Goal: Task Accomplishment & Management: Complete application form

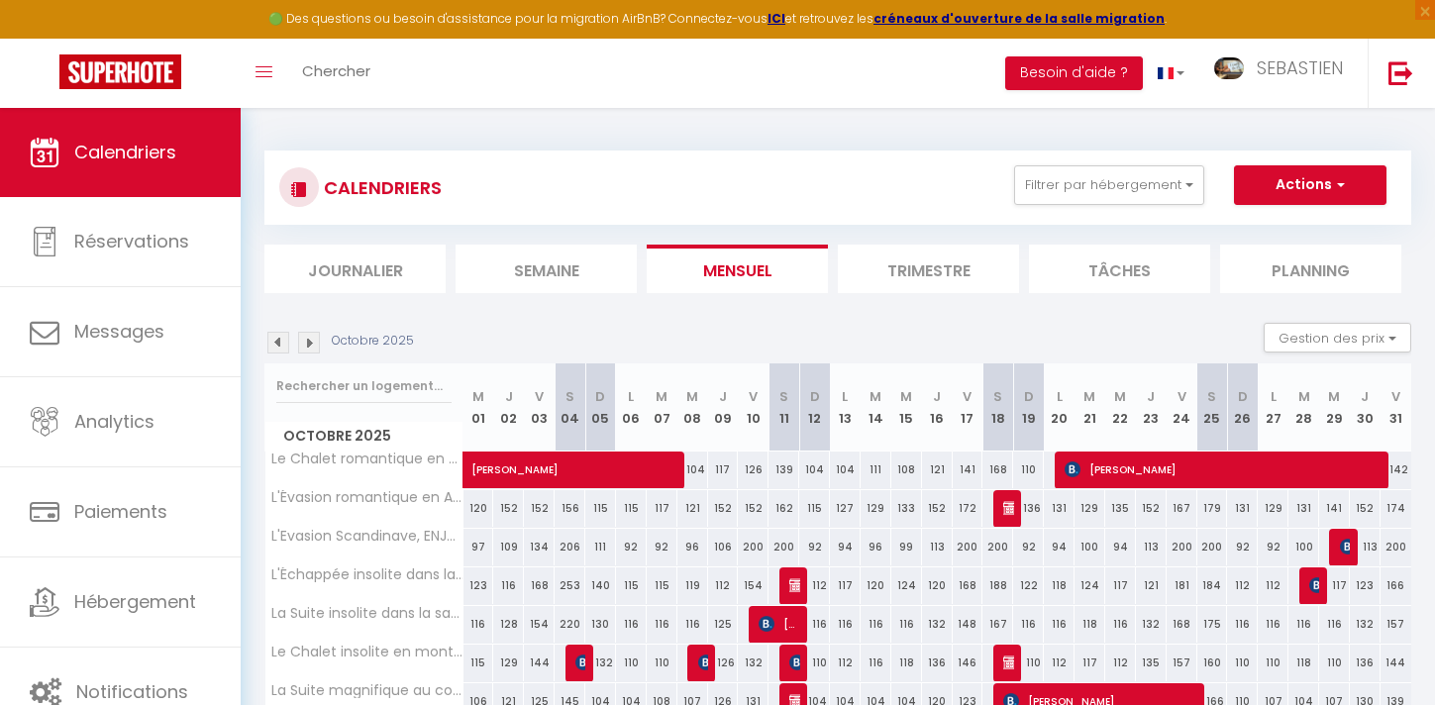
click at [998, 508] on div at bounding box center [1008, 509] width 31 height 38
click at [1006, 507] on img at bounding box center [1011, 508] width 16 height 16
select select "OK"
select select "KO"
select select "0"
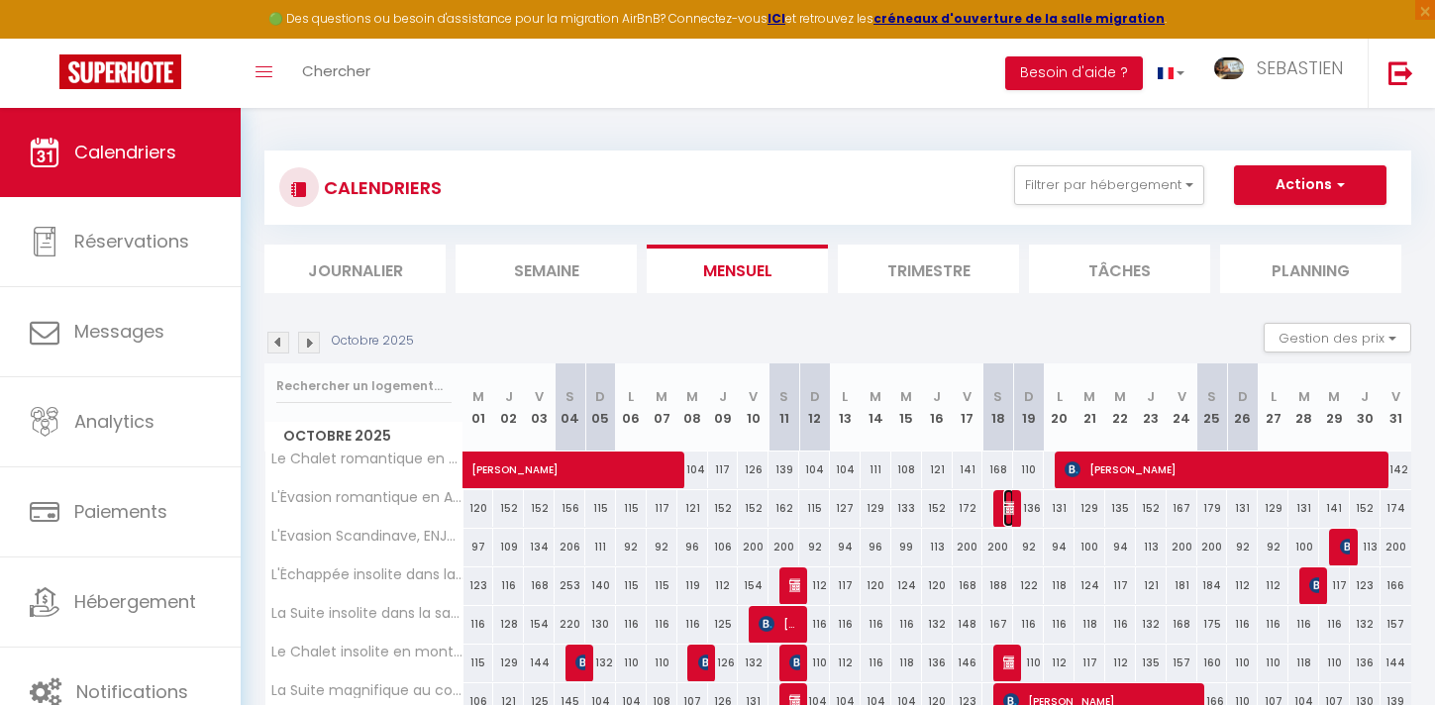
select select "0"
select select "1"
select select
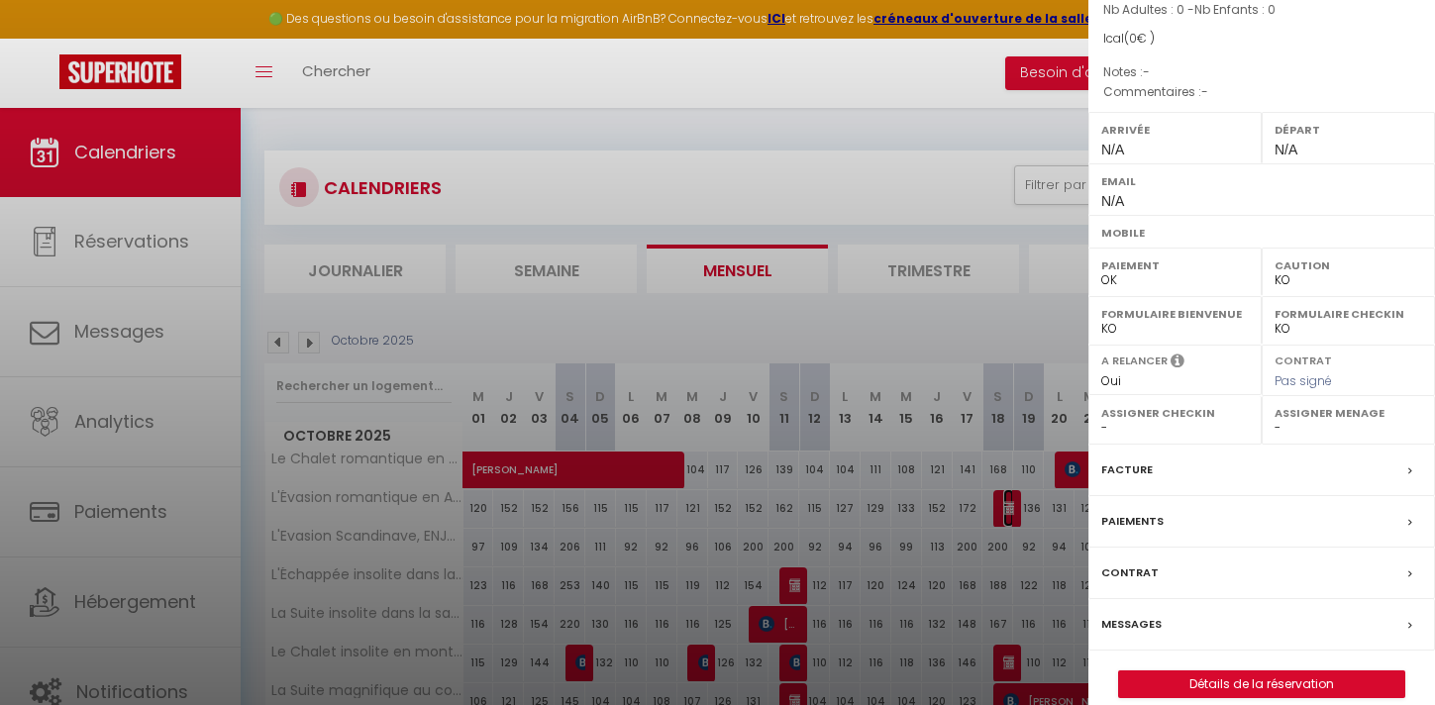
scroll to position [219, 0]
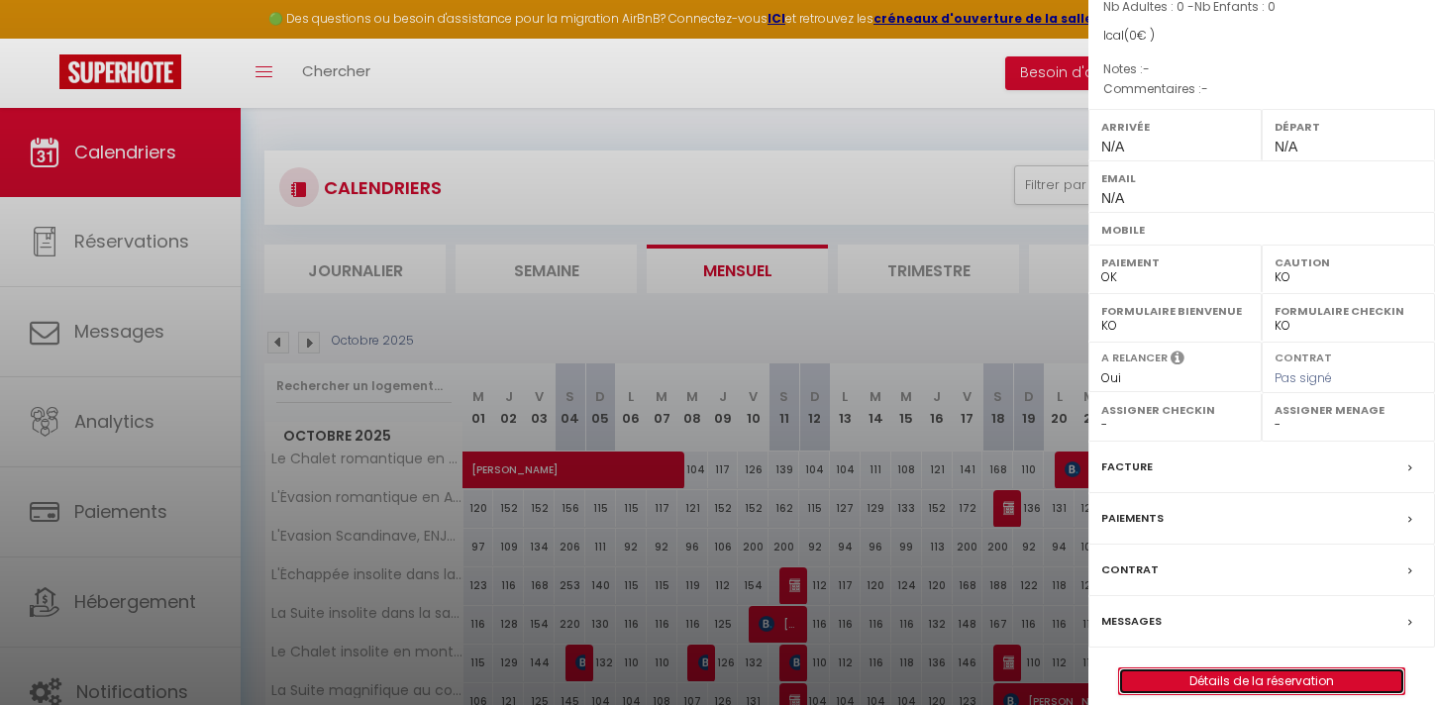
click at [1280, 668] on link "Détails de la réservation" at bounding box center [1261, 681] width 285 height 26
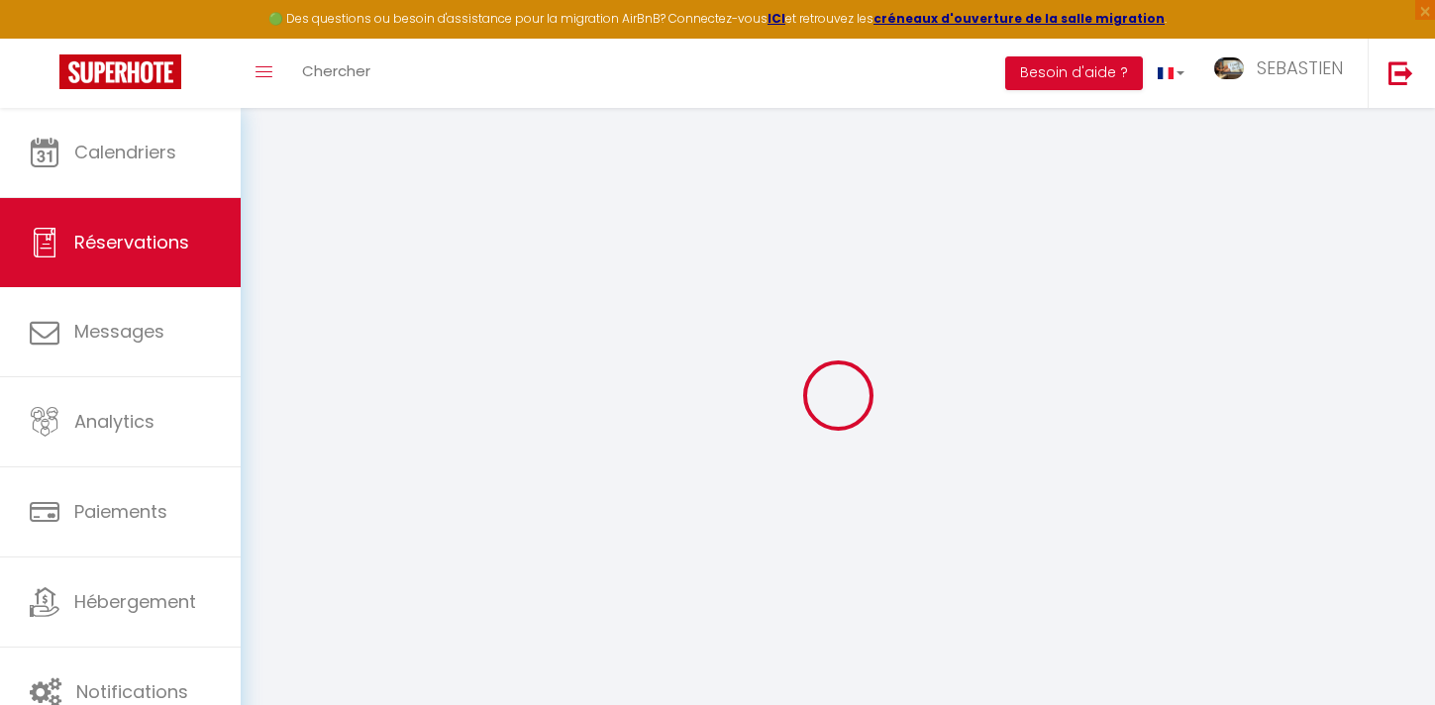
select select
checkbox input "false"
select select
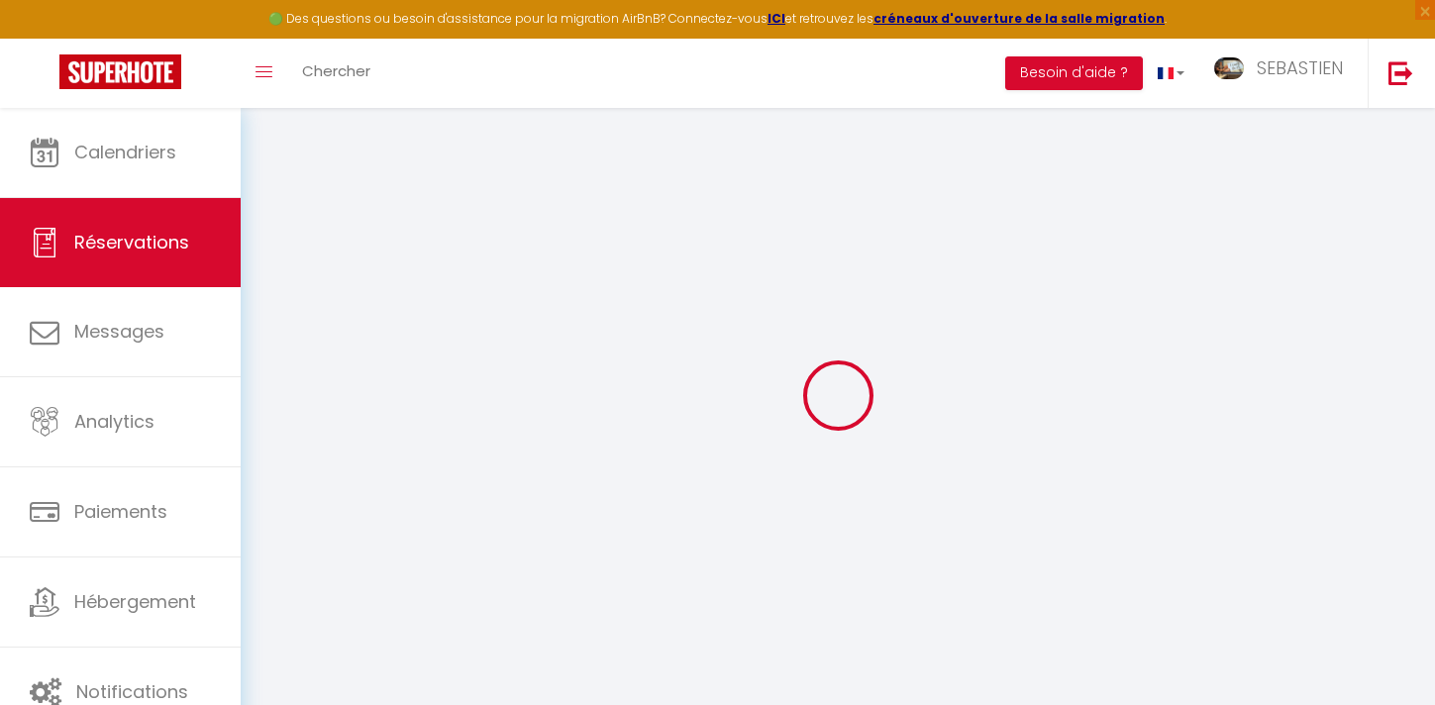
select select
checkbox input "false"
select select
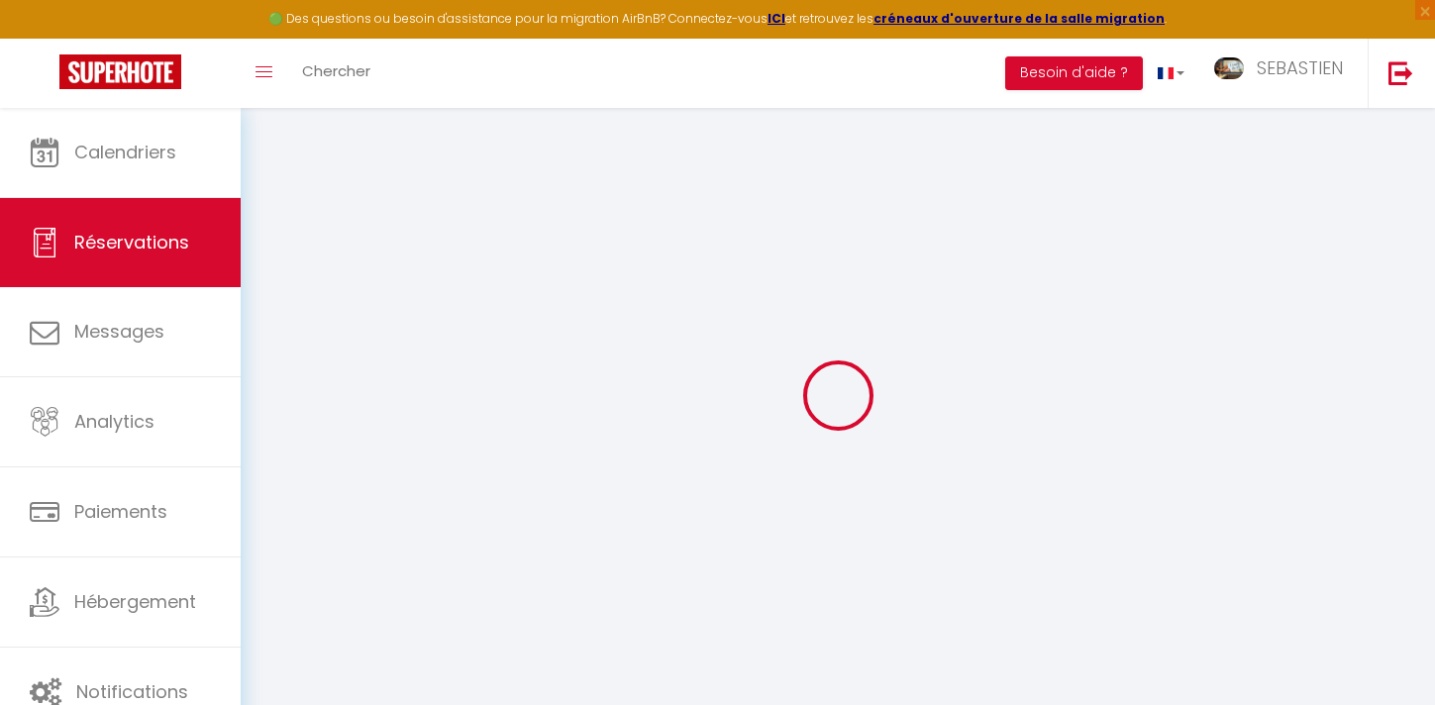
select select
checkbox input "false"
select select
checkbox input "false"
select select
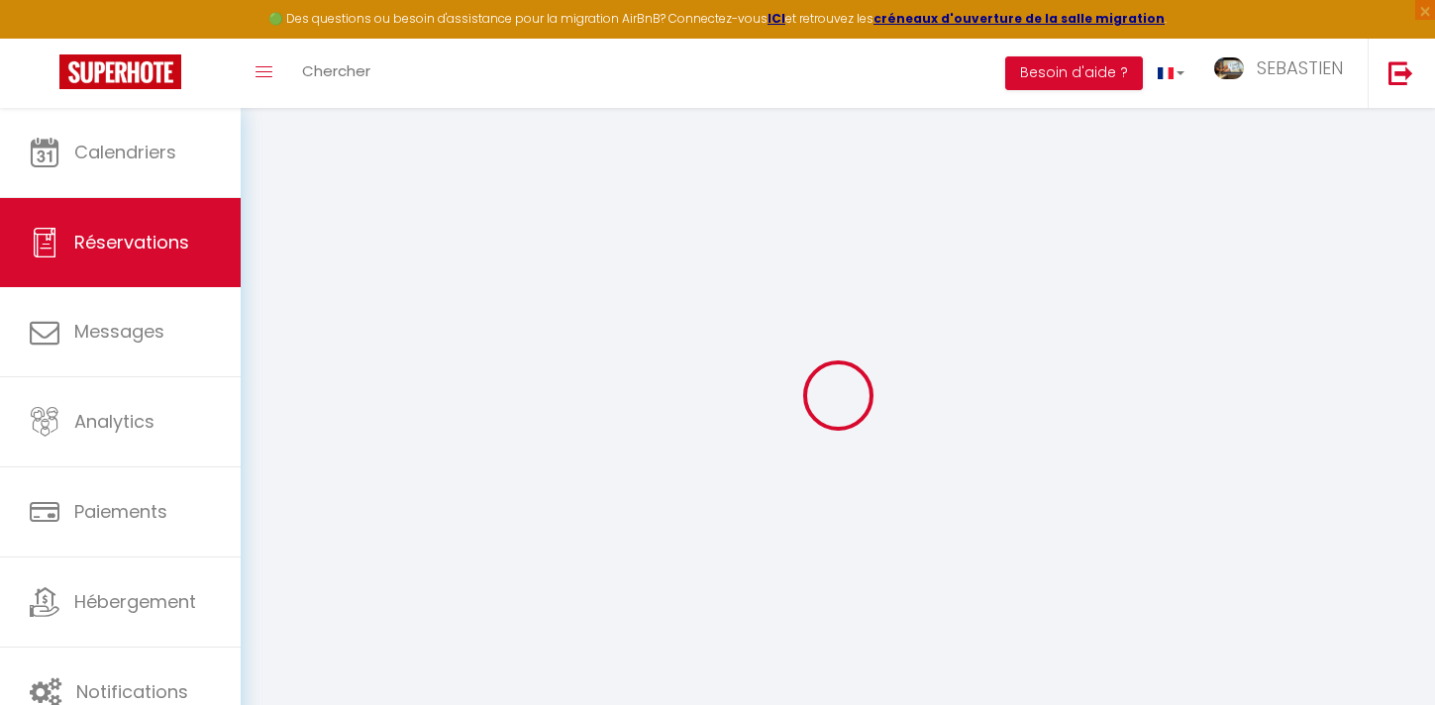
select select
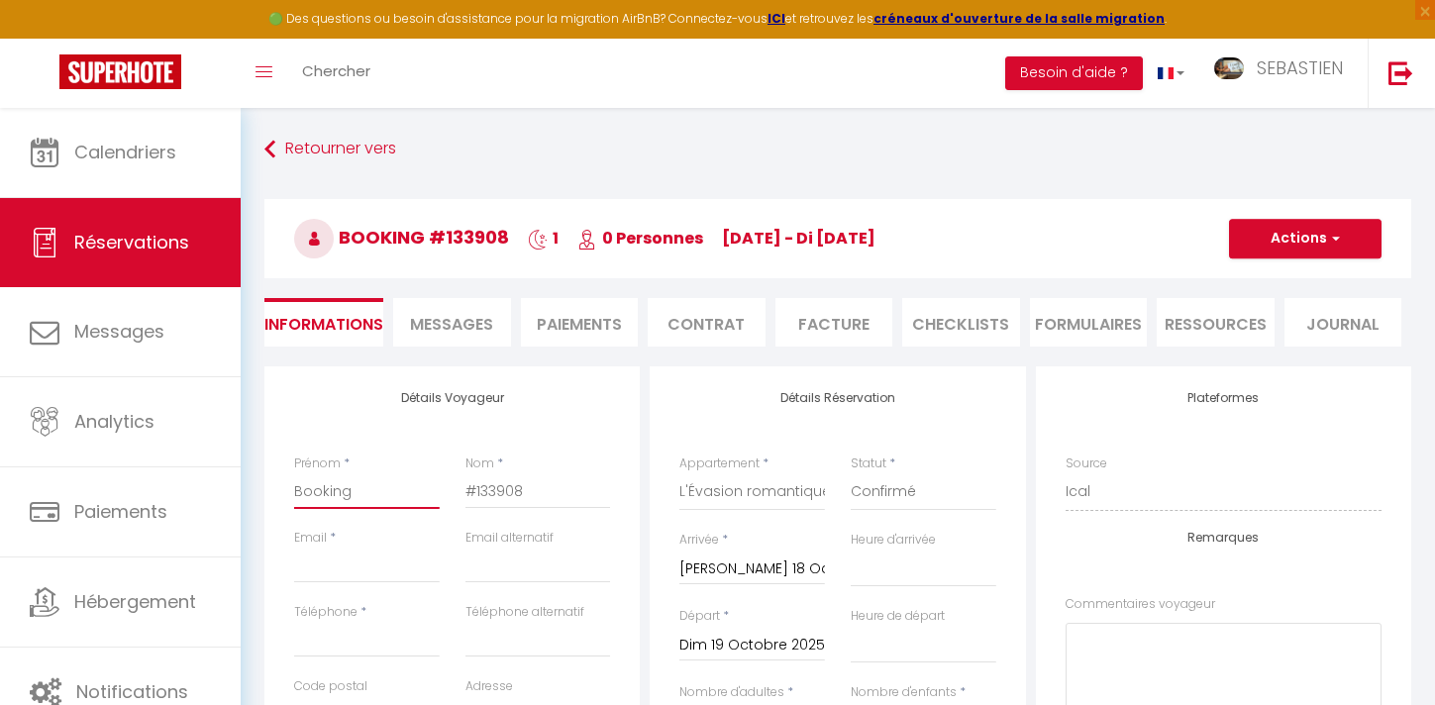
drag, startPoint x: 377, startPoint y: 493, endPoint x: 285, endPoint y: 493, distance: 92.1
click at [285, 493] on div "Prénom * Booking" at bounding box center [366, 492] width 171 height 74
type input "E"
select select
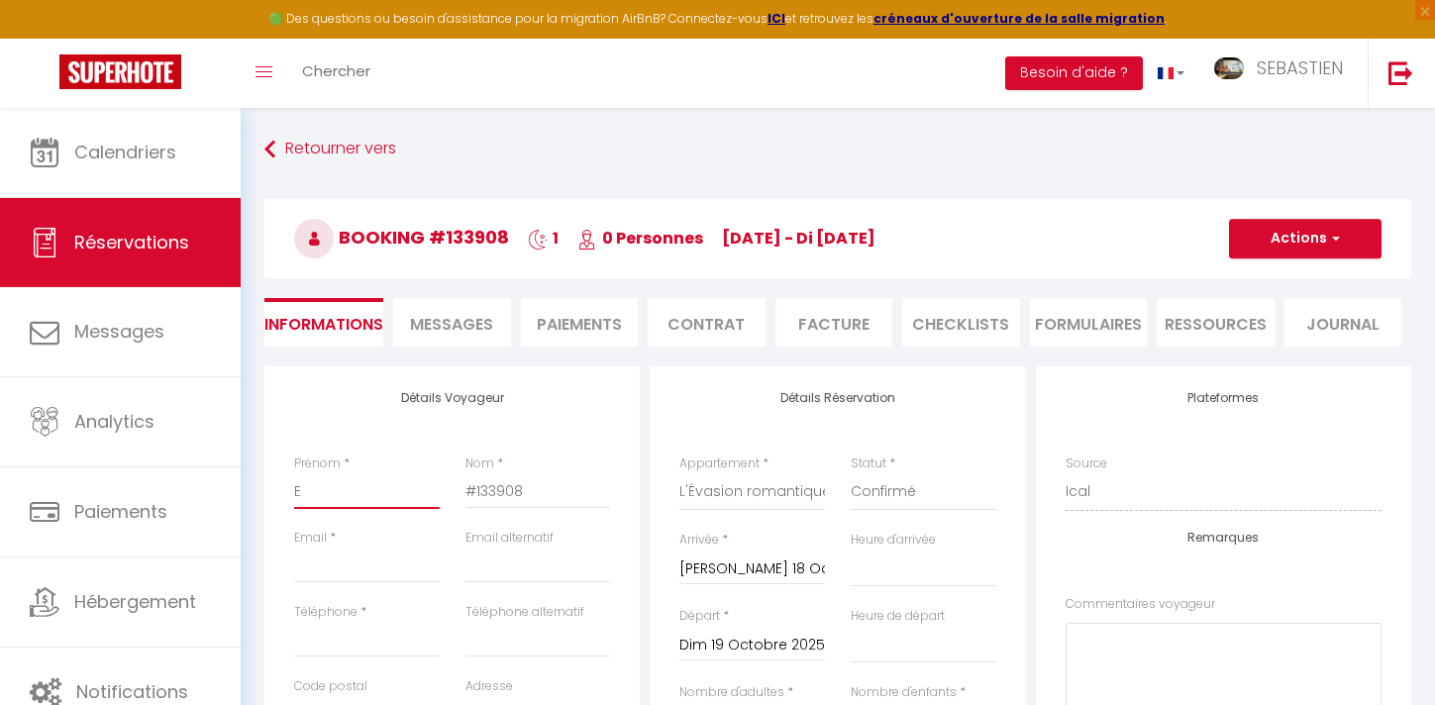
select select
checkbox input "false"
type input "Em"
select select
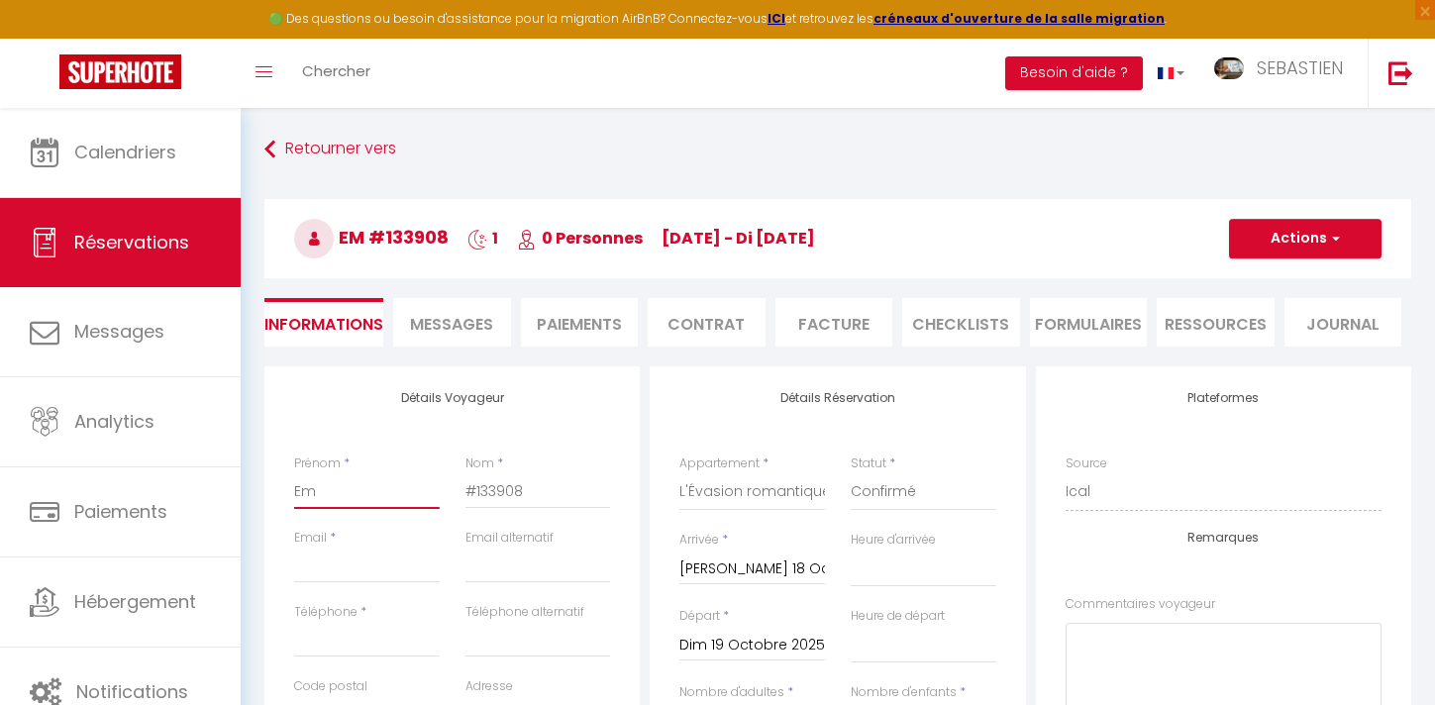
select select
checkbox input "false"
type input "Emi"
select select
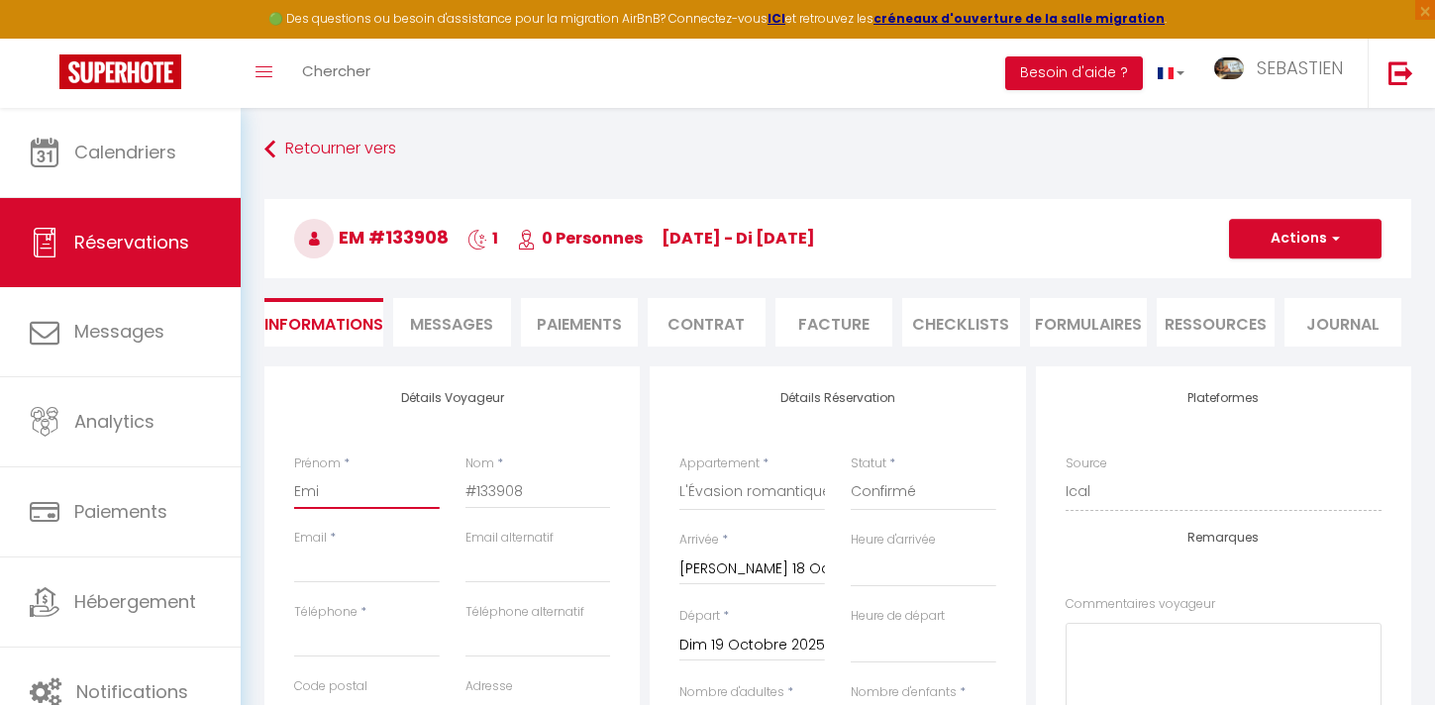
select select
checkbox input "false"
type input "[PERSON_NAME]"
select select
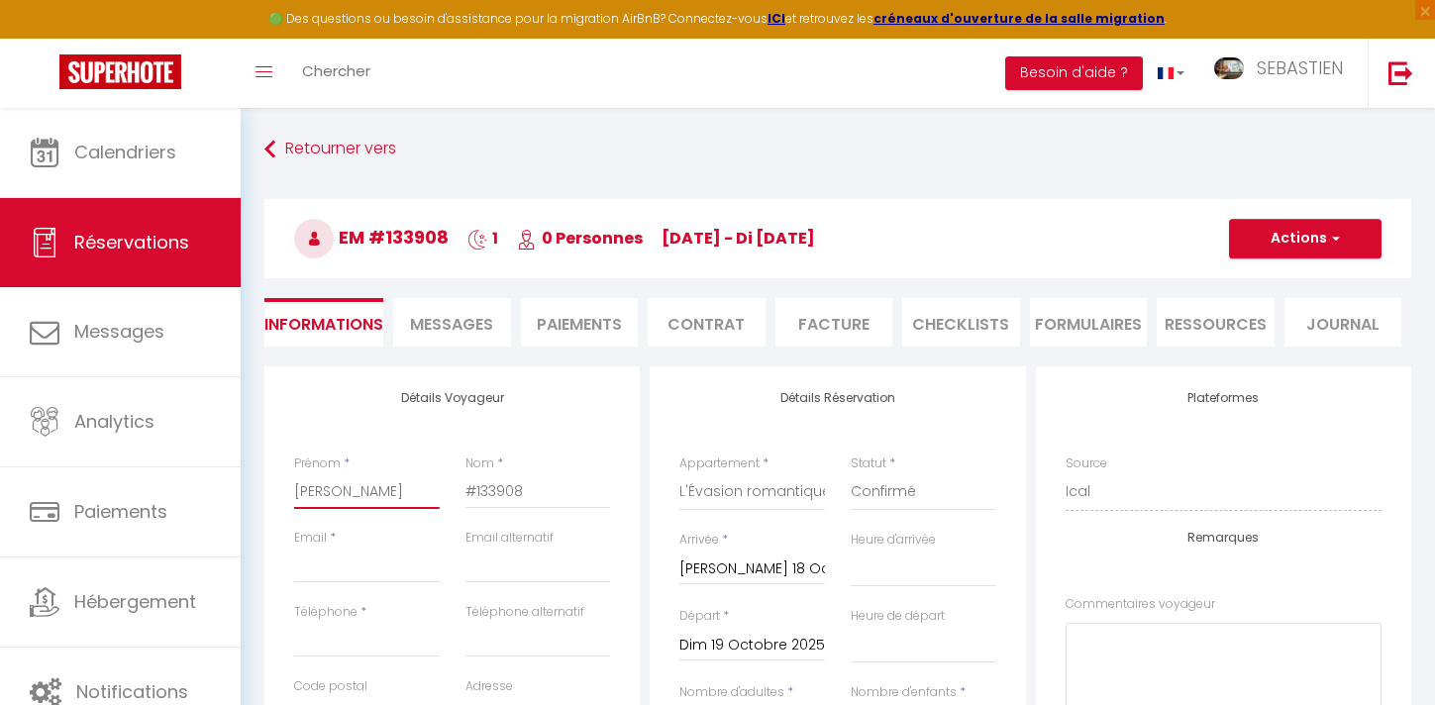
select select
checkbox input "false"
type input "[PERSON_NAME]"
select select
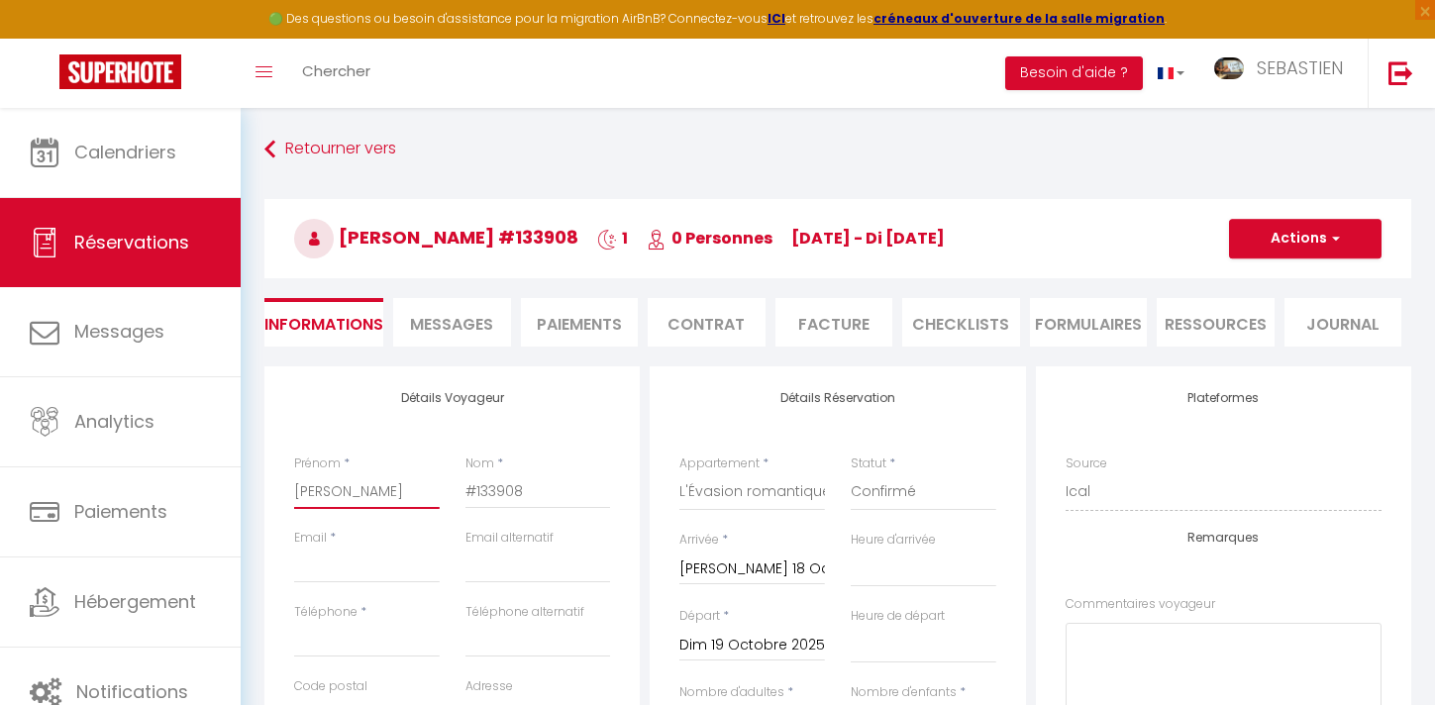
select select
checkbox input "false"
type input "[PERSON_NAME]"
select select
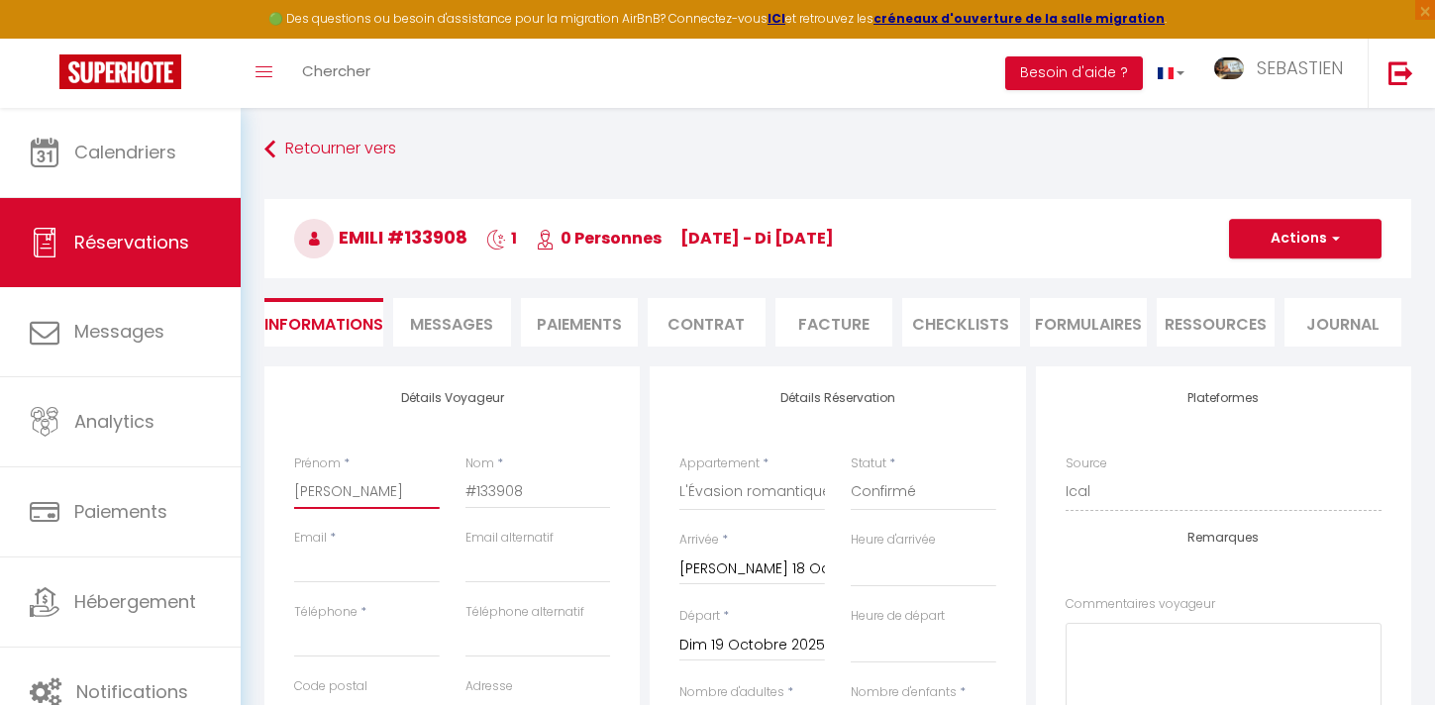
select select
checkbox input "false"
type input "[PERSON_NAME]"
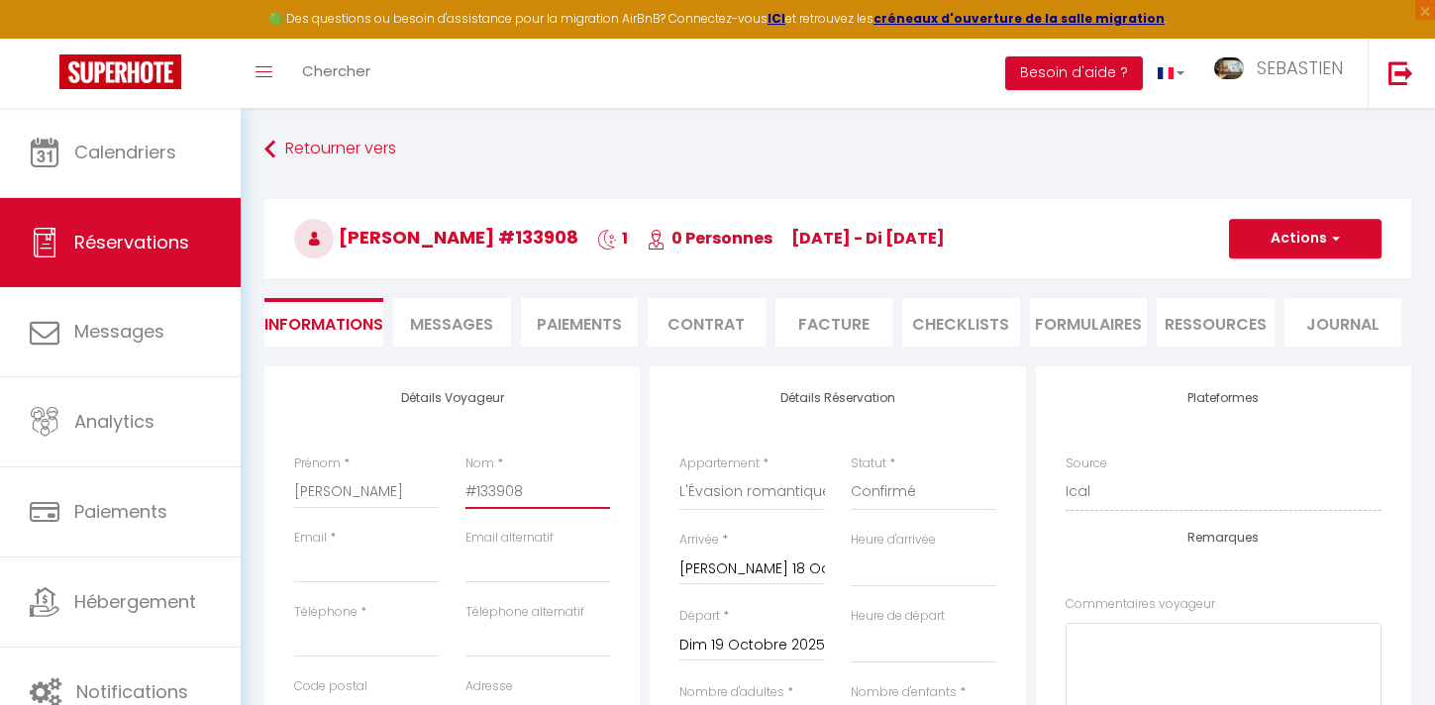
drag, startPoint x: 554, startPoint y: 493, endPoint x: 458, endPoint y: 486, distance: 96.3
click at [457, 486] on div "Nom * #133908" at bounding box center [538, 492] width 171 height 74
type input "T"
select select
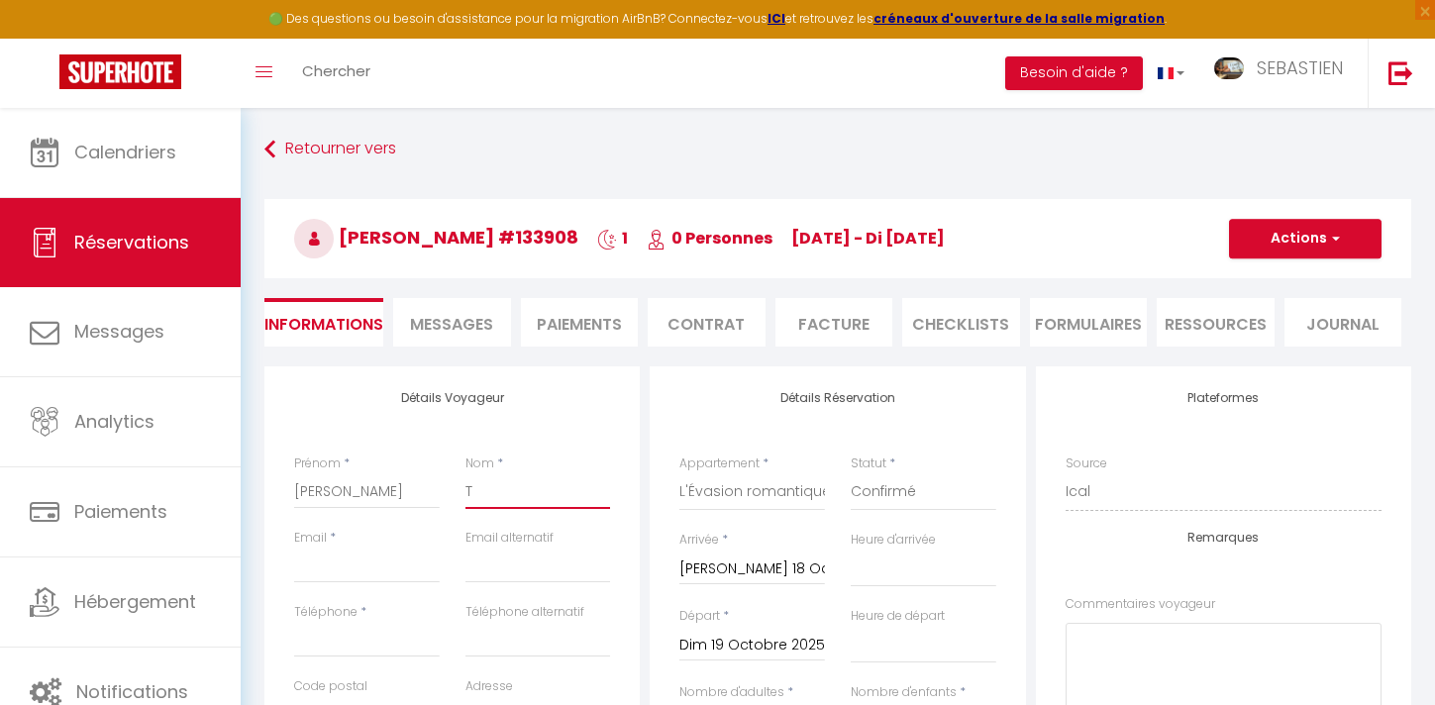
select select
checkbox input "false"
type input "Ti"
select select
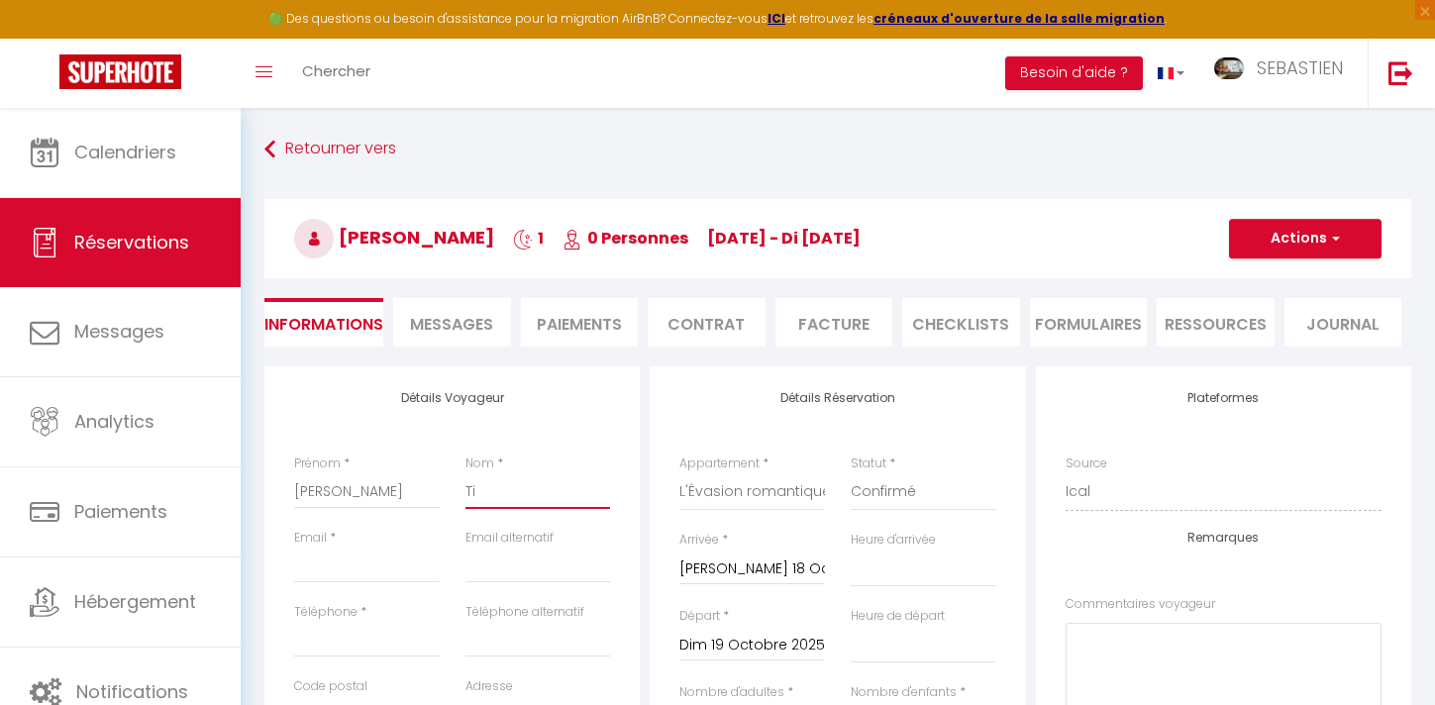
select select
checkbox input "false"
type input "Tin"
select select
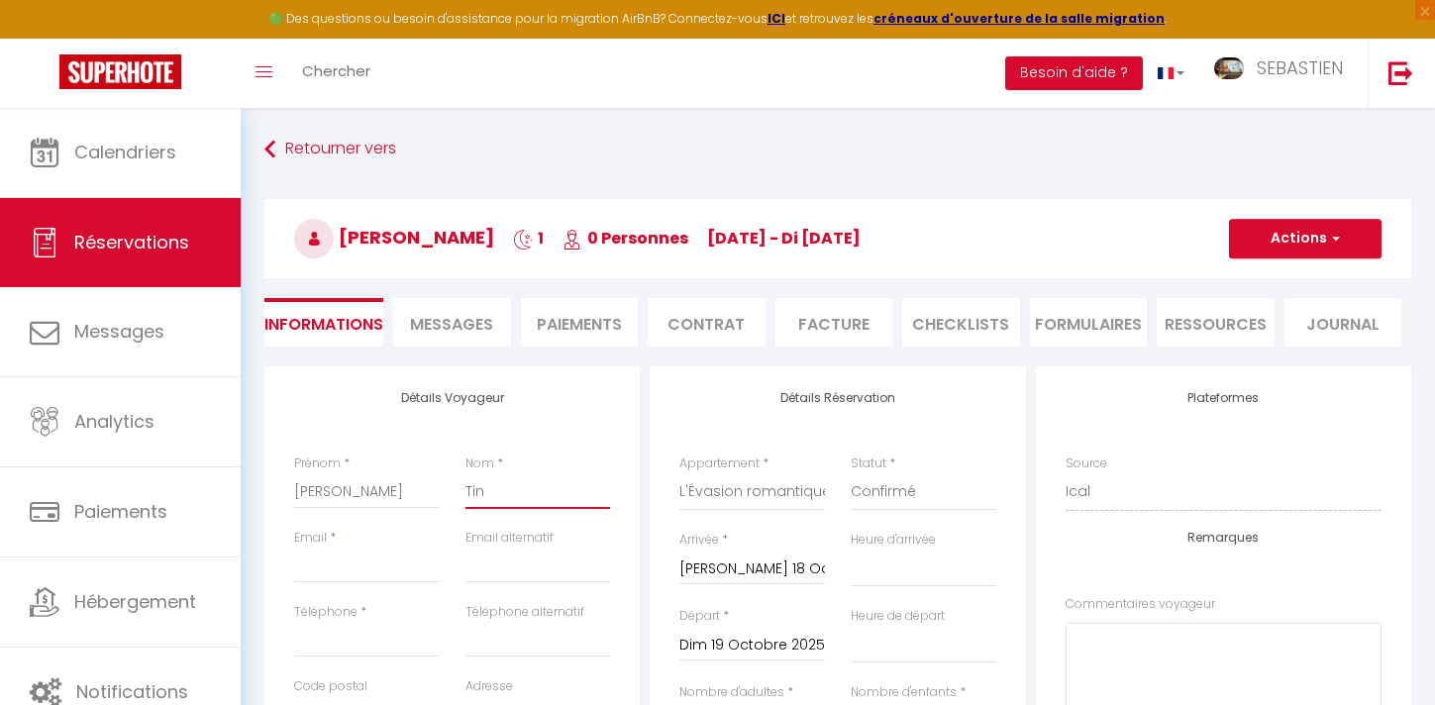
select select
checkbox input "false"
type input "Ting"
select select
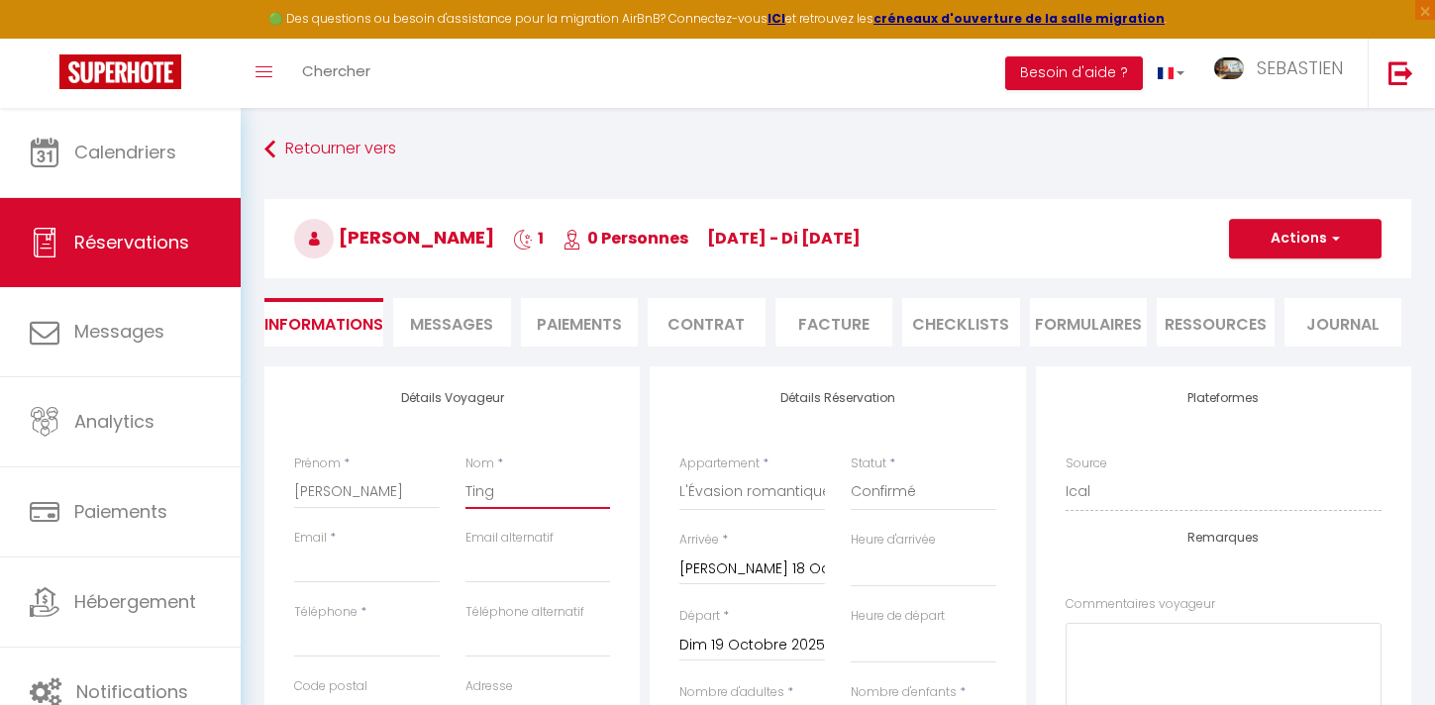
select select
checkbox input "false"
type input "Tinga"
select select
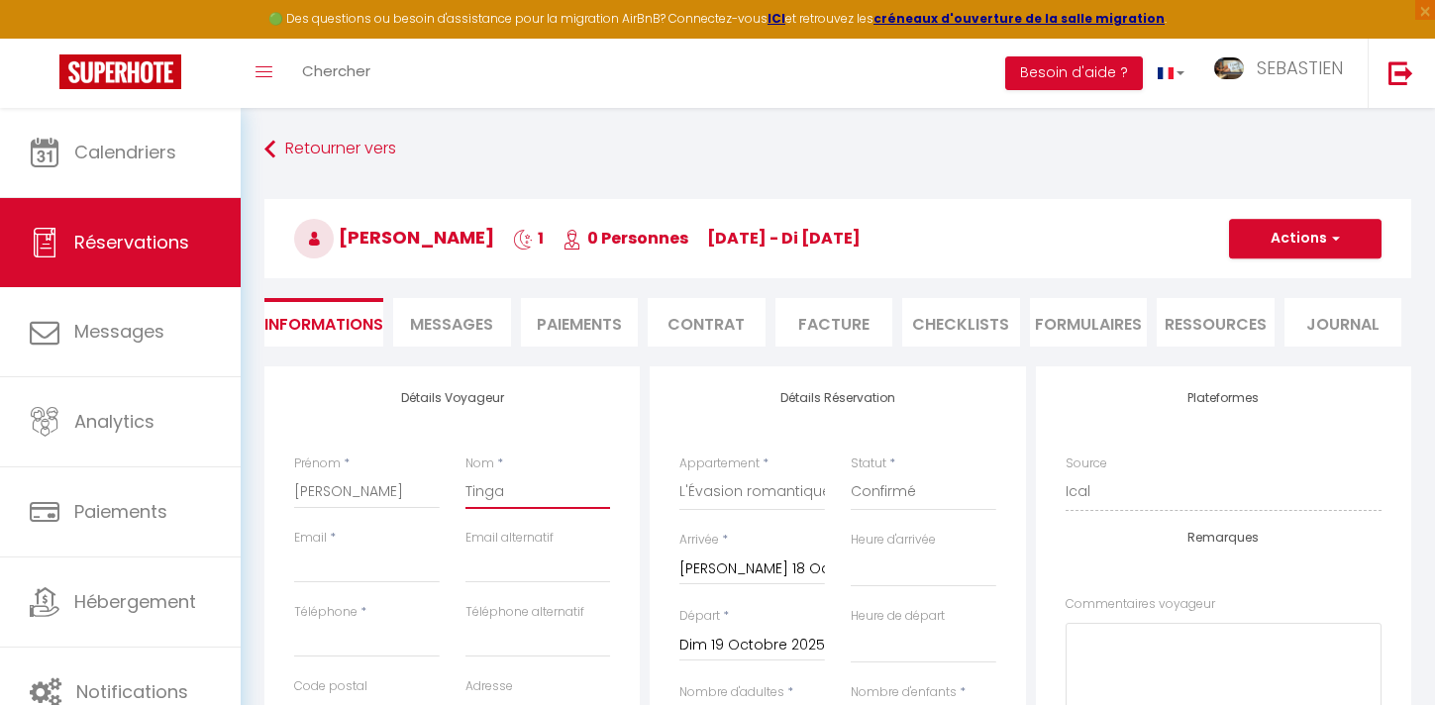
select select
checkbox input "false"
type input "Tingau"
select select
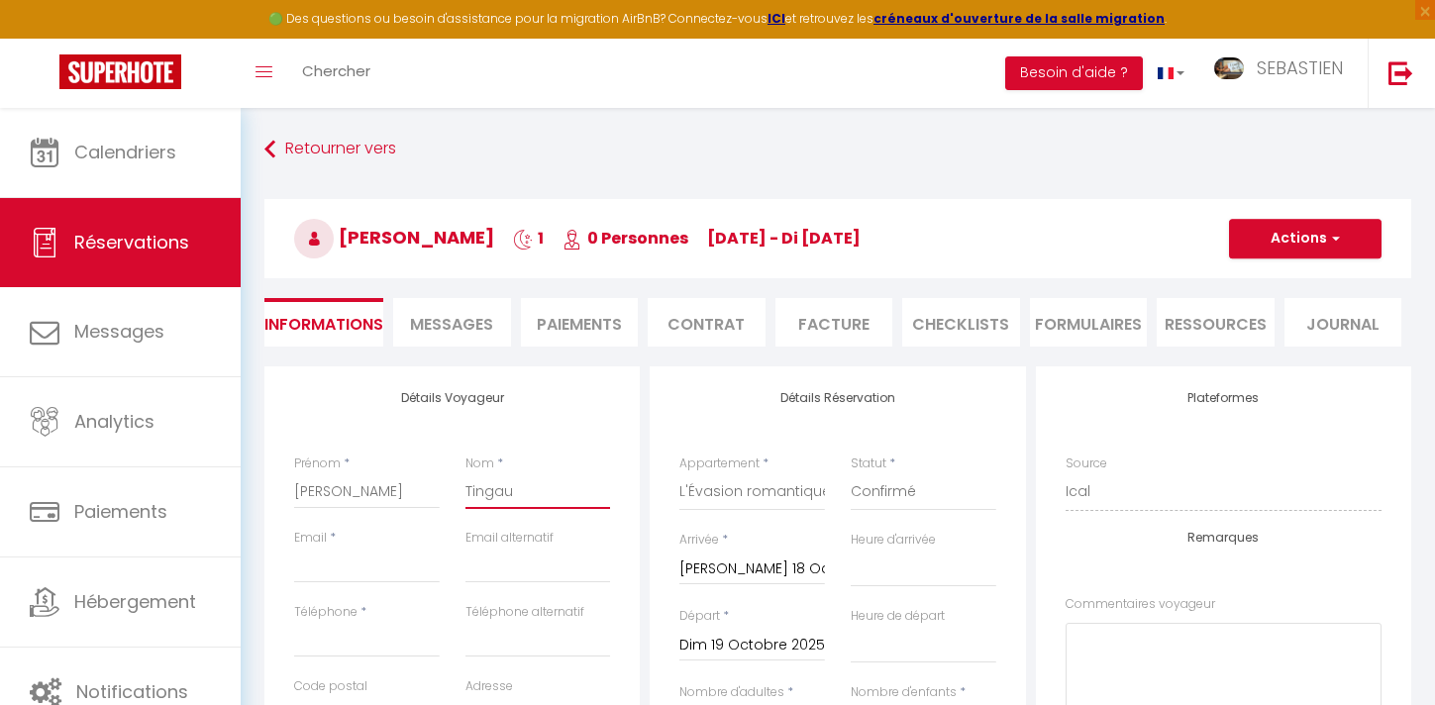
select select
checkbox input "false"
type input "Tingaud"
select select
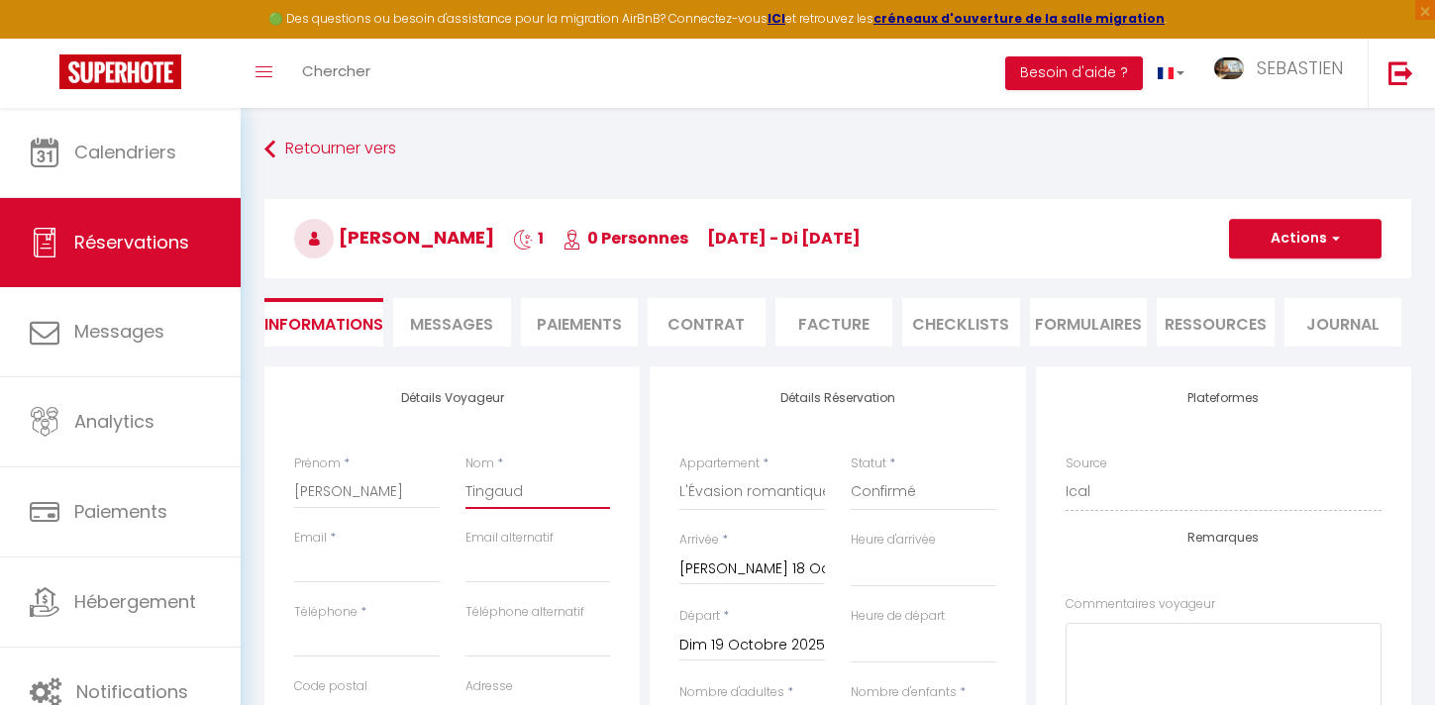
select select
checkbox input "false"
type input "Tingaud"
click at [348, 578] on input "Email client" at bounding box center [367, 566] width 146 height 36
paste input "[EMAIL_ADDRESS][DOMAIN_NAME]"
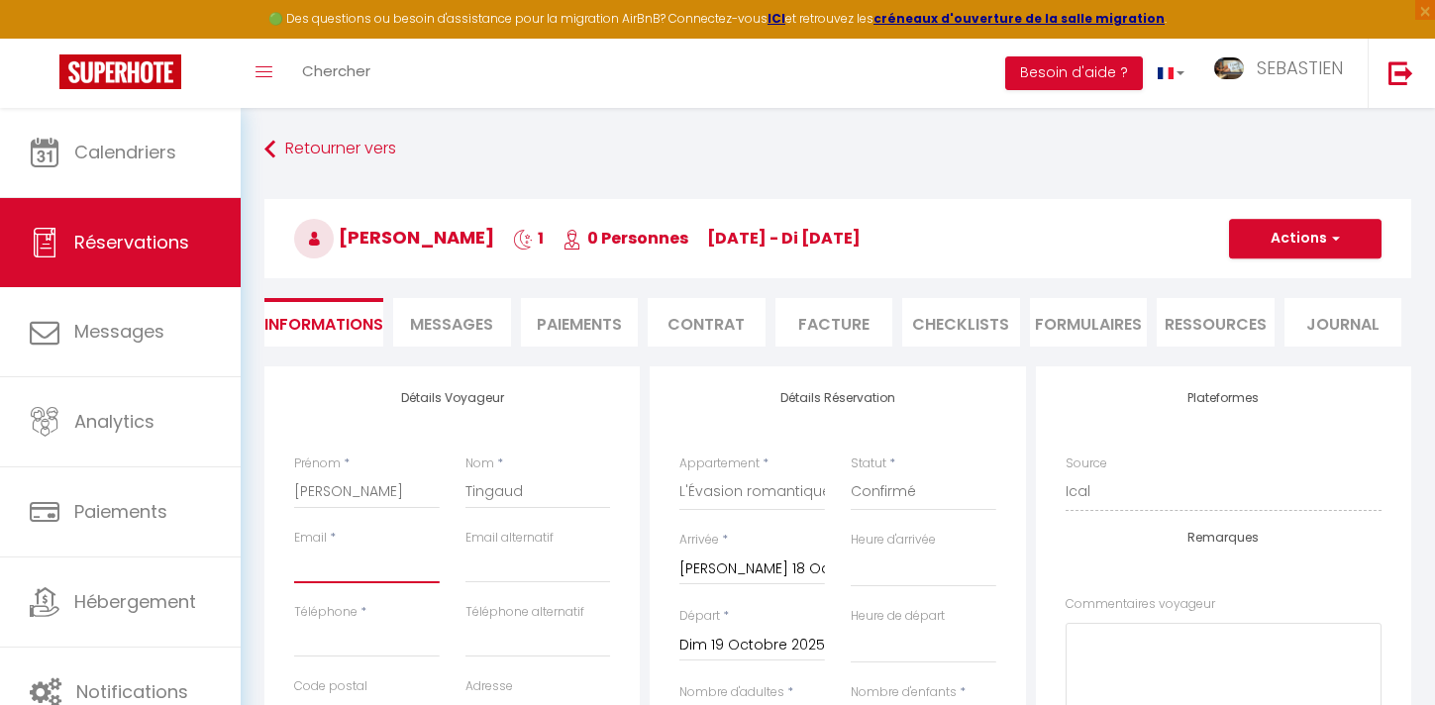
type input "[EMAIL_ADDRESS][DOMAIN_NAME]"
select select
checkbox input "false"
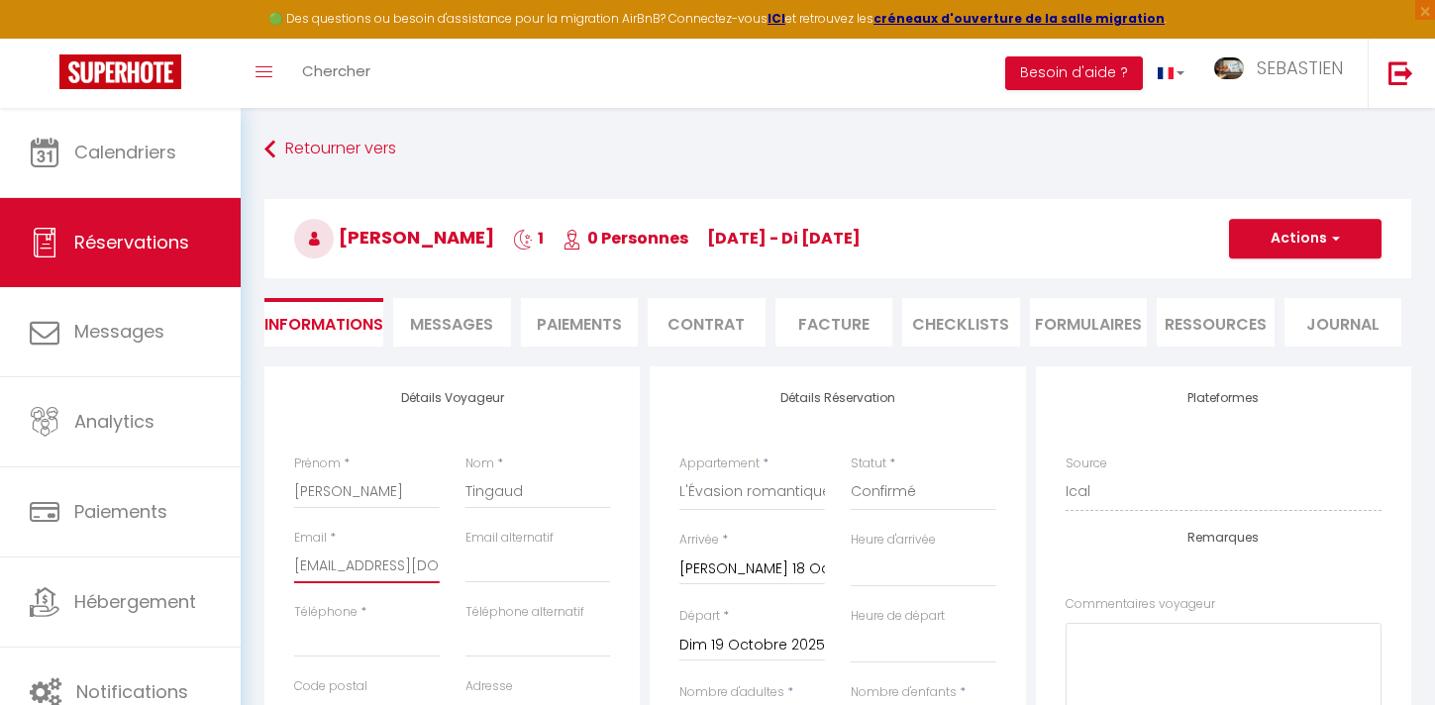
scroll to position [0, 58]
type input "[EMAIL_ADDRESS][DOMAIN_NAME]"
click at [345, 645] on input "Téléphone" at bounding box center [367, 640] width 146 height 36
paste input "623789477"
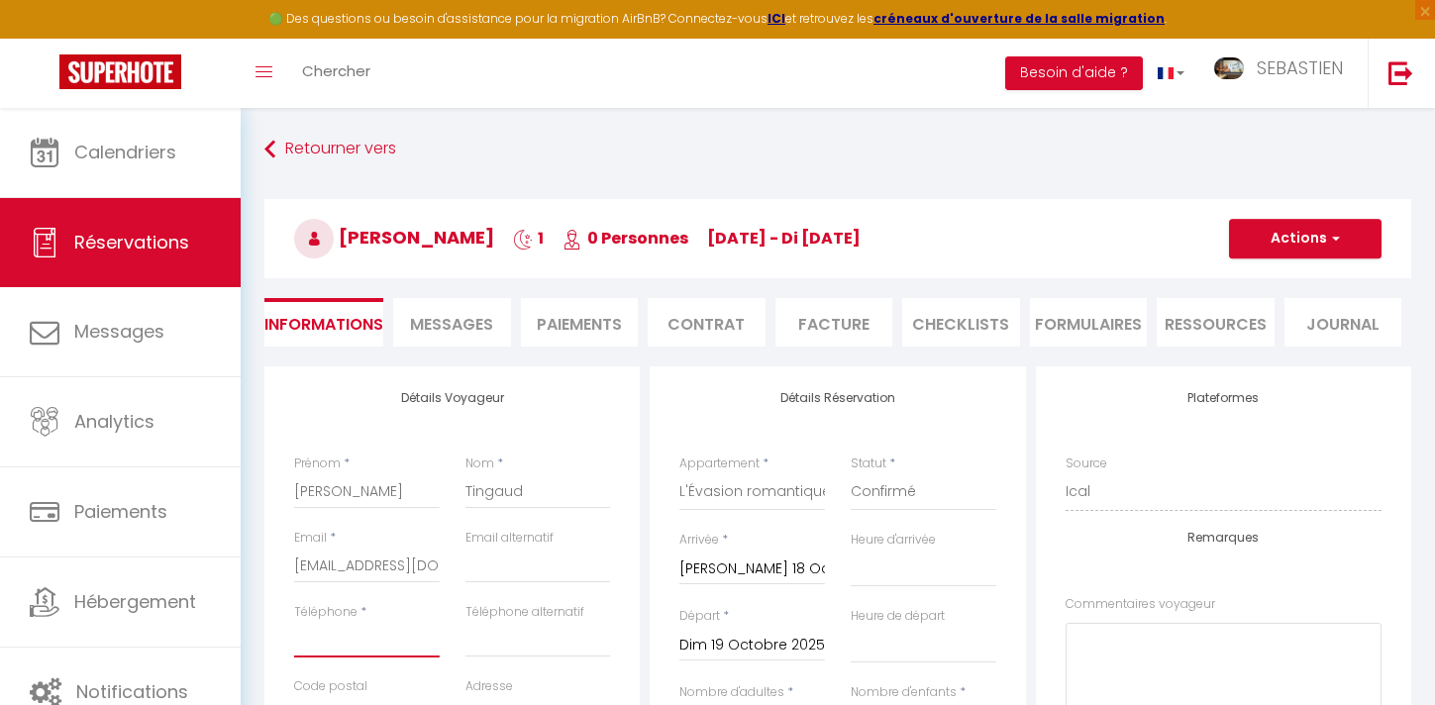
type input "623789477"
select select
checkbox input "false"
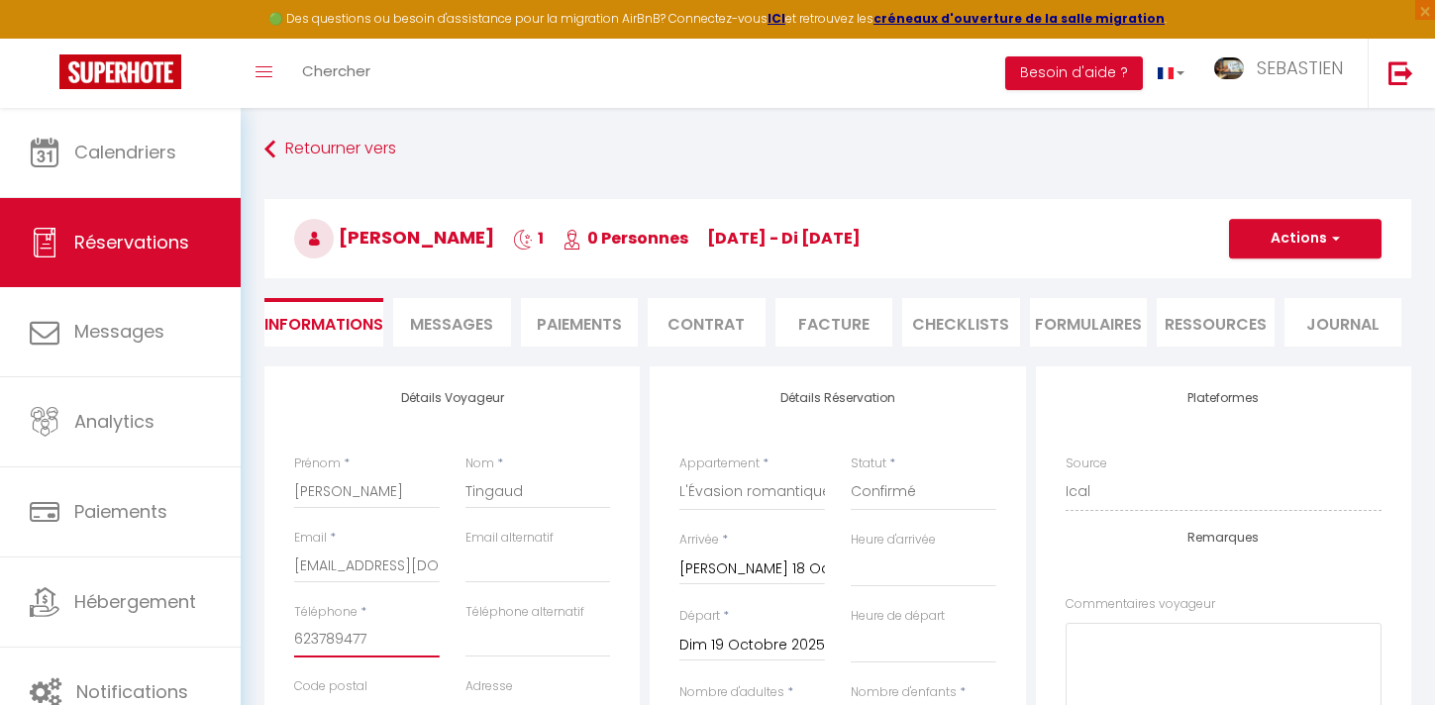
click at [295, 641] on input "623789477" at bounding box center [367, 640] width 146 height 36
type input "0623789477"
select select
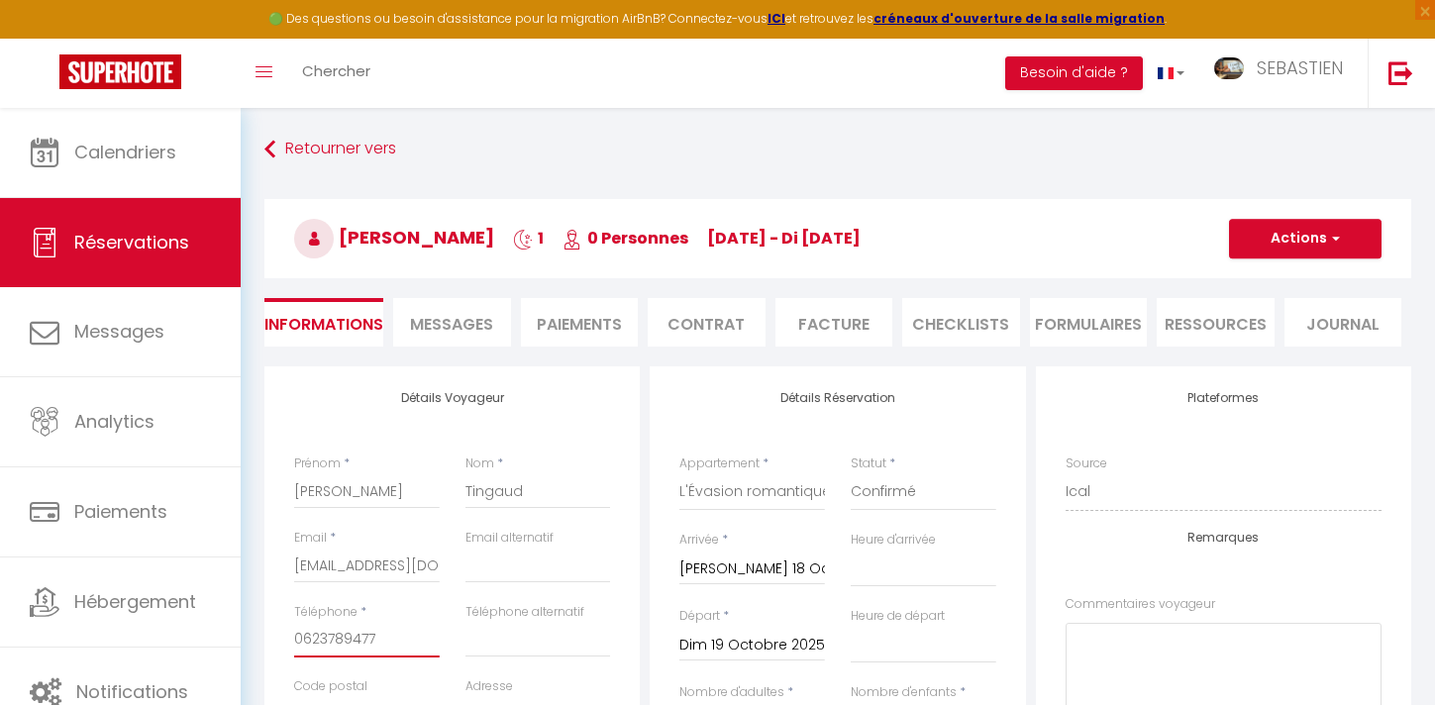
checkbox input "false"
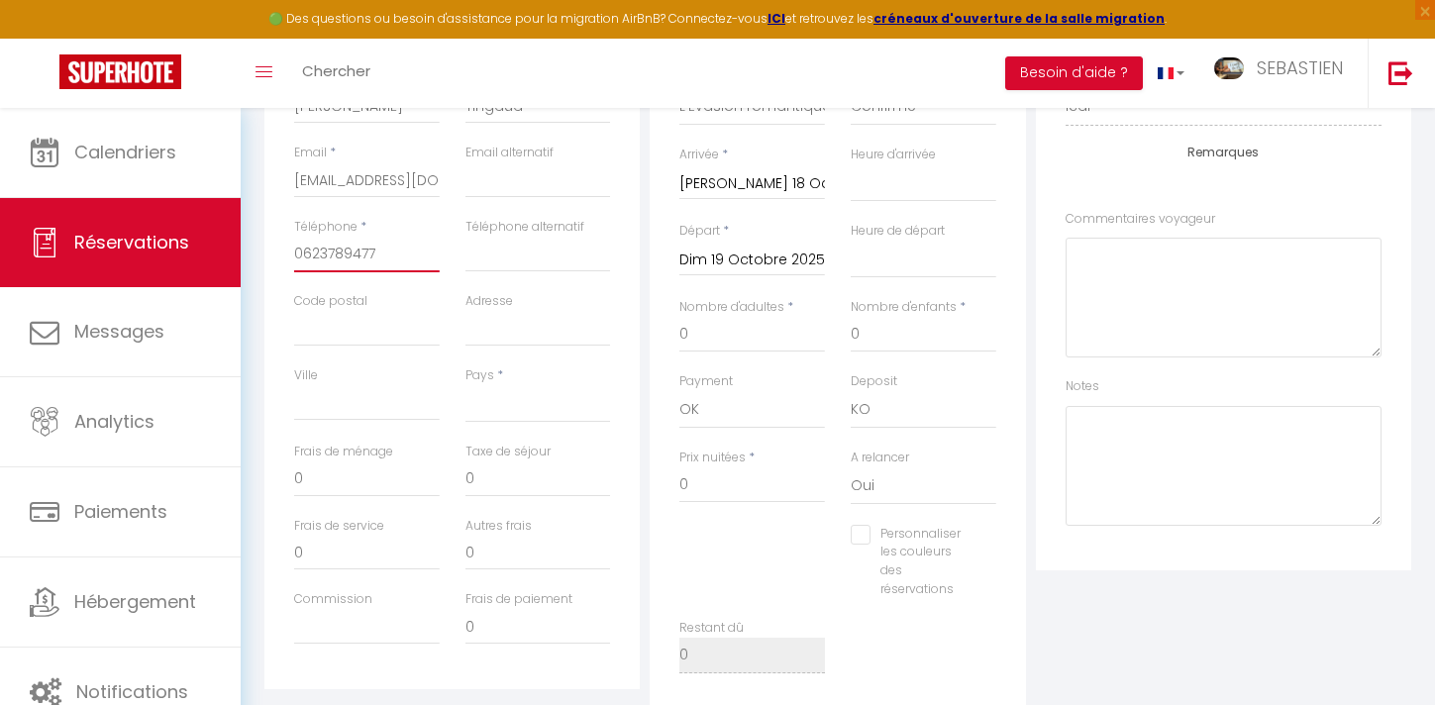
scroll to position [393, 0]
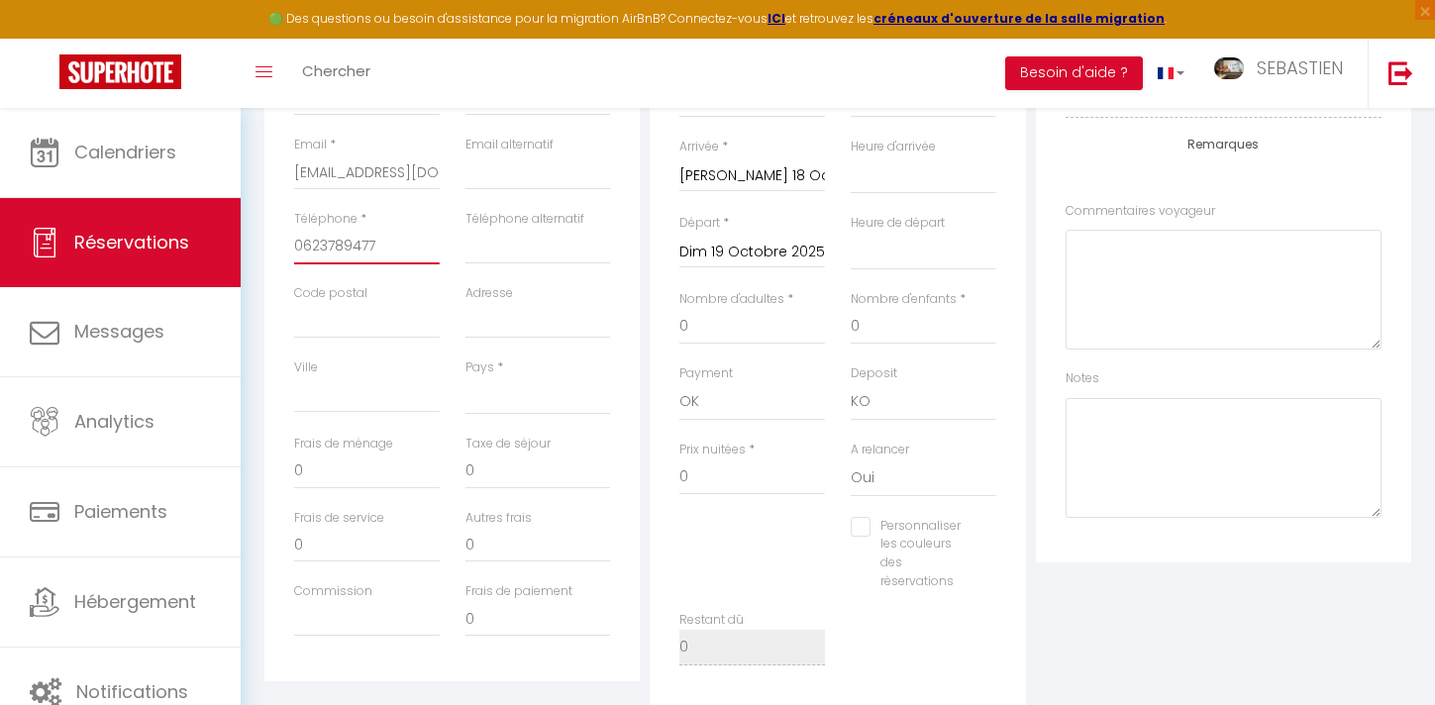
type input "0623789477"
click at [732, 325] on input "0" at bounding box center [752, 327] width 146 height 36
select select
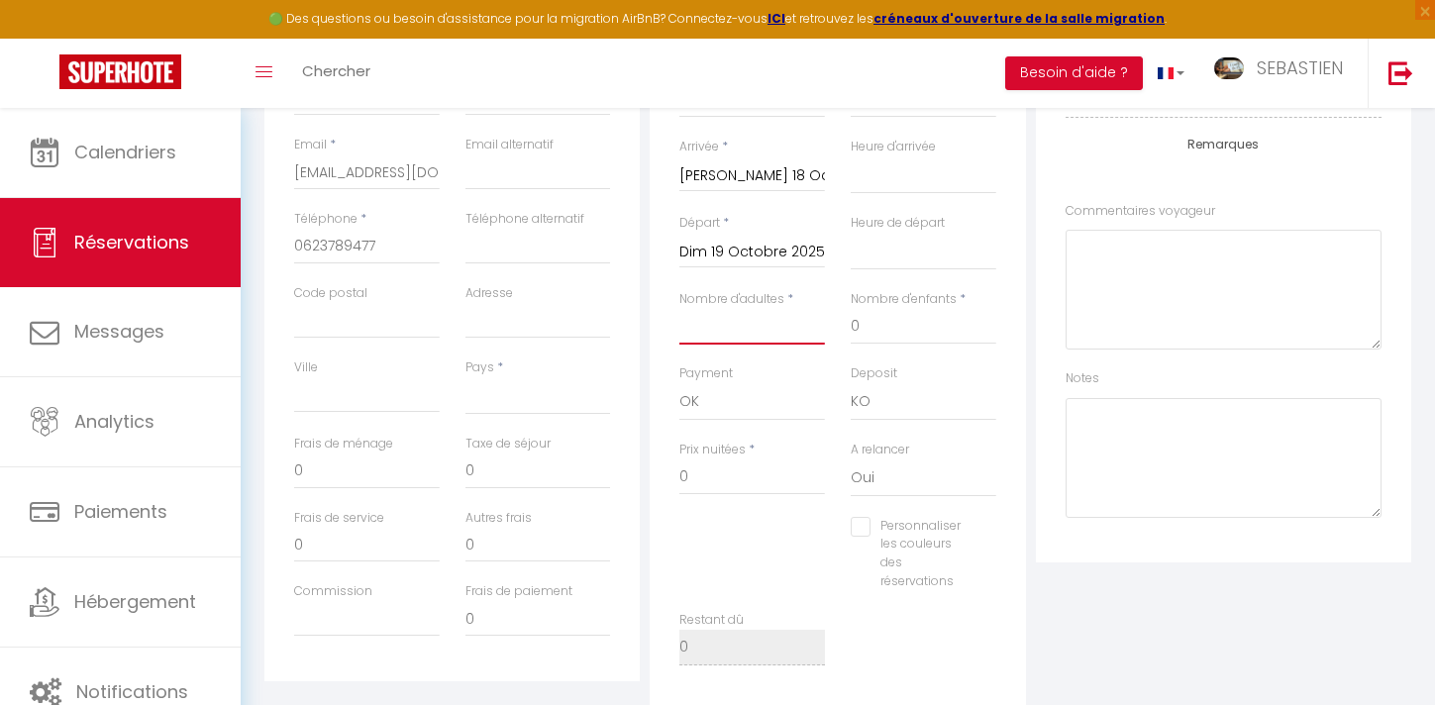
checkbox input "false"
type input "2"
select select
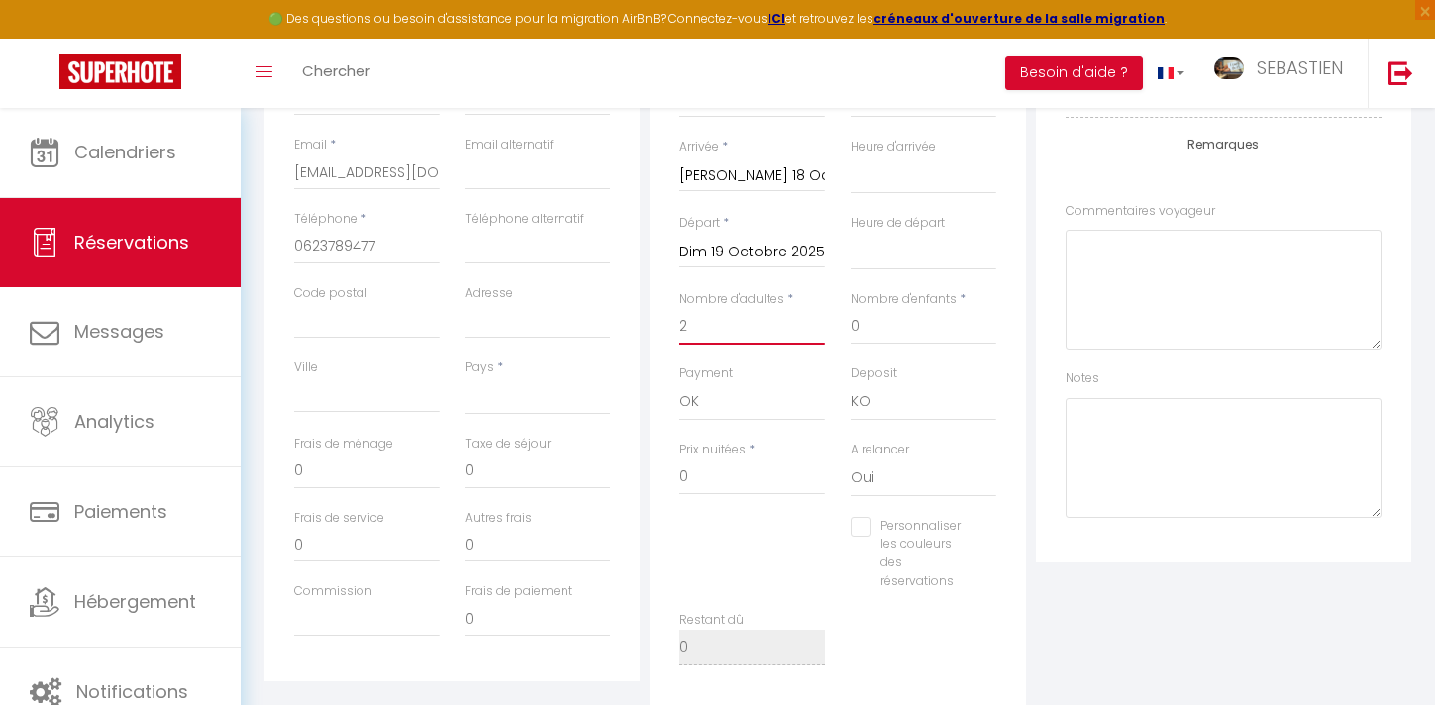
checkbox input "false"
select select
type input "18"
type input "9.8"
select select
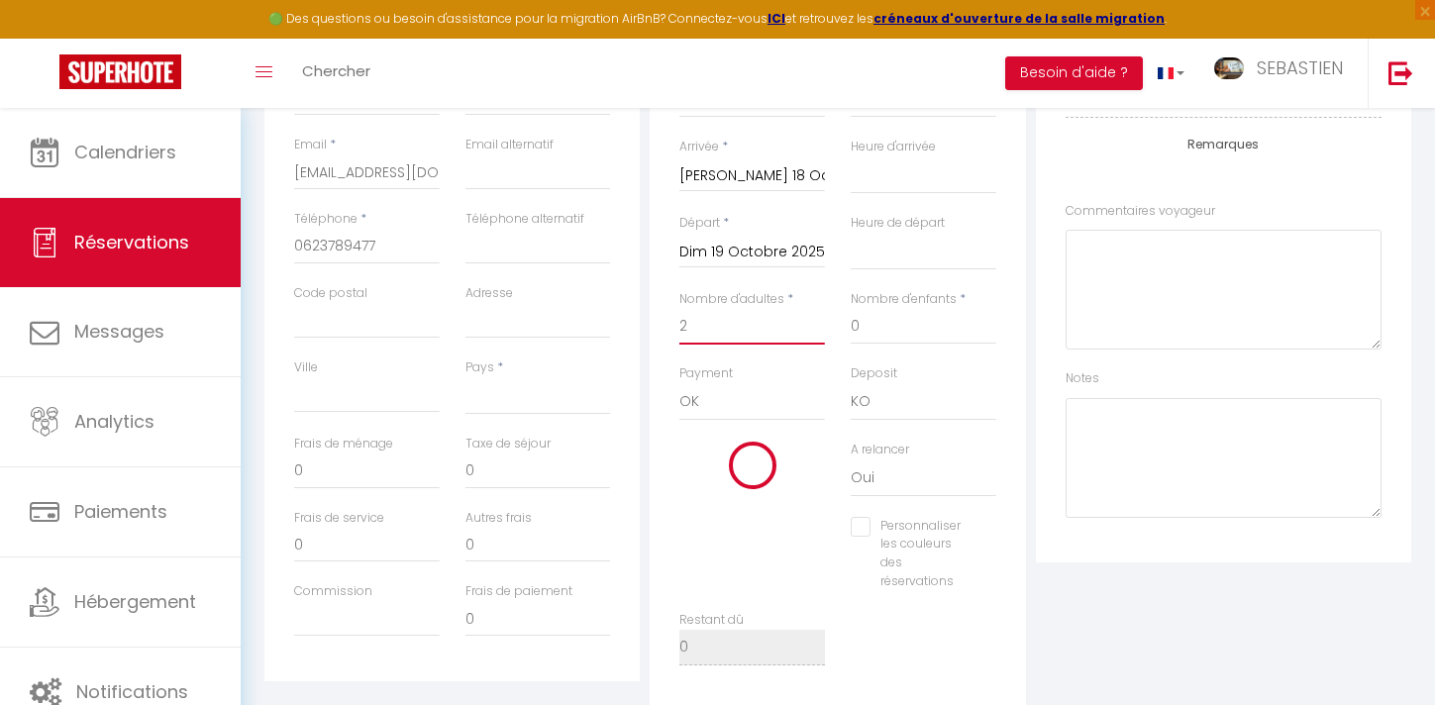
select select
type input "196"
checkbox input "false"
type input "2"
click at [724, 477] on input "196" at bounding box center [752, 478] width 146 height 36
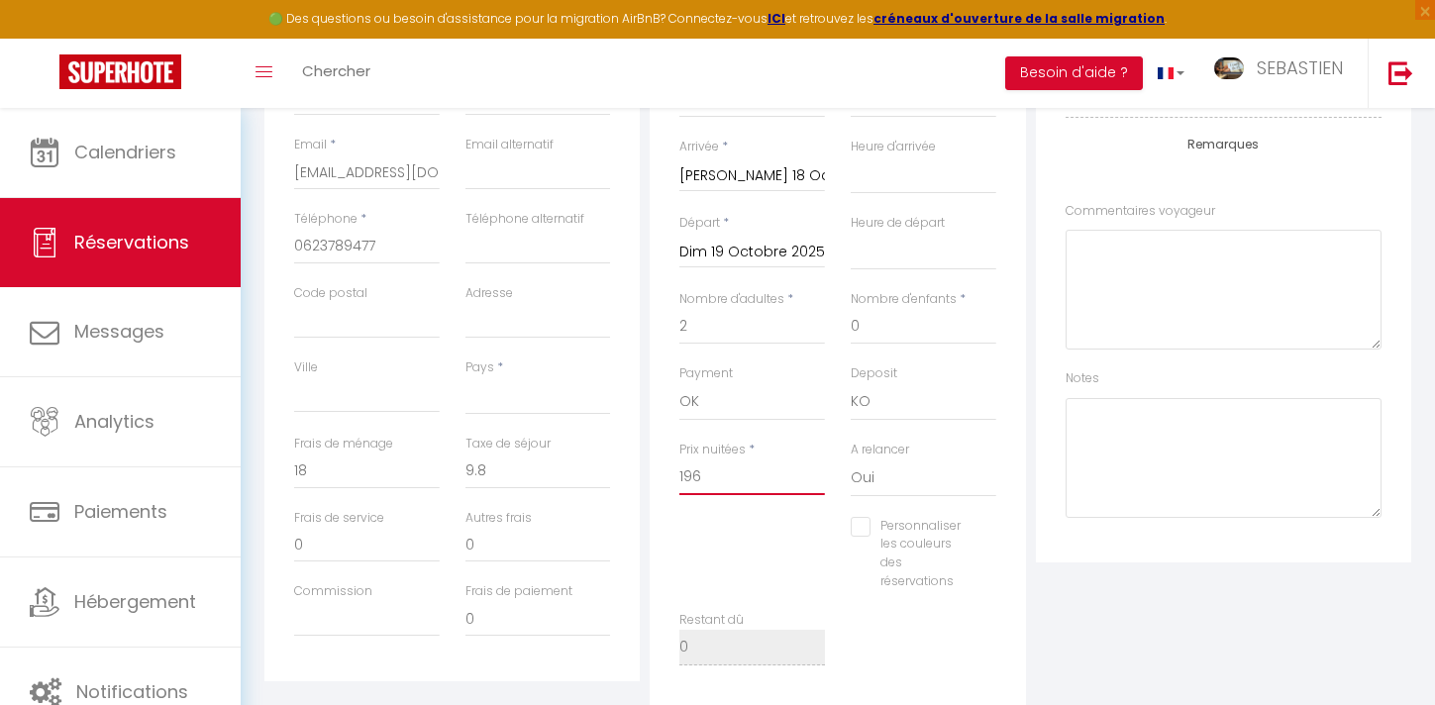
type input "19"
select select
checkbox input "false"
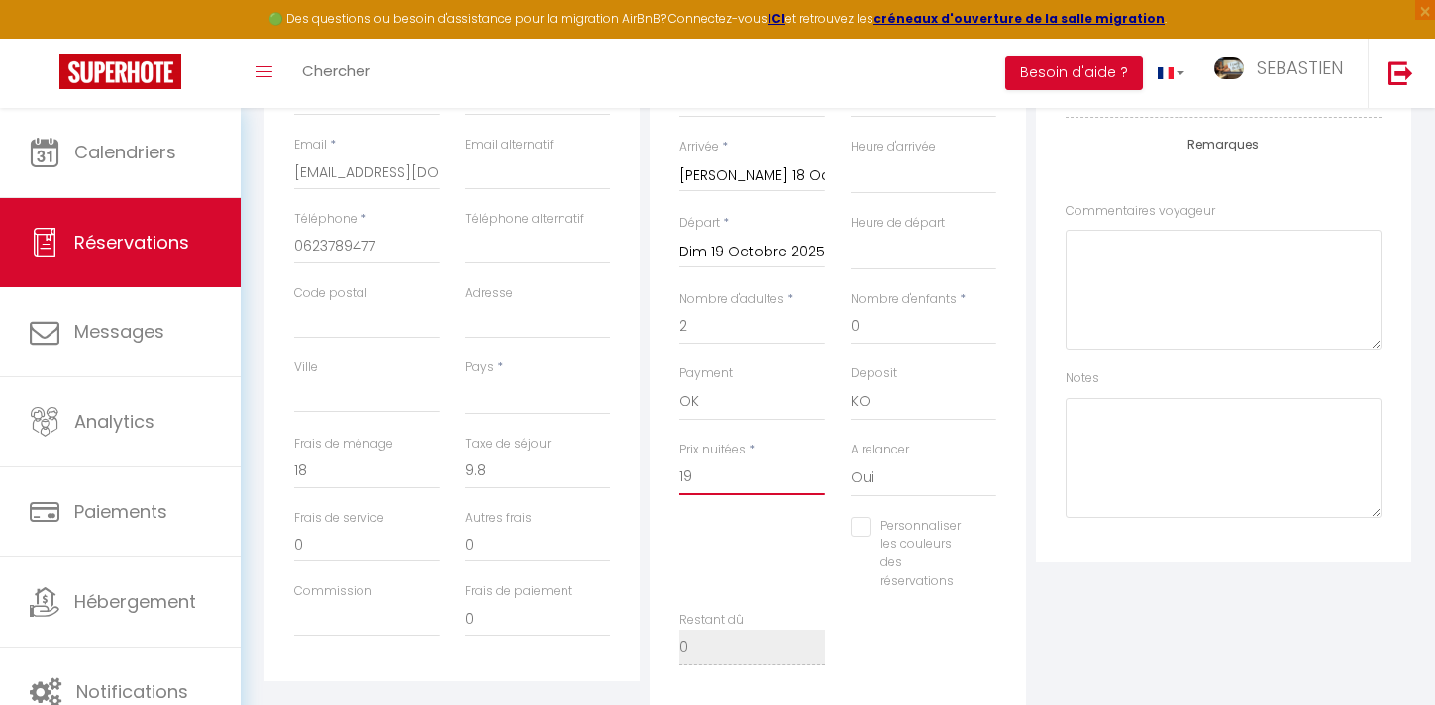
type input "1"
select select
checkbox input "false"
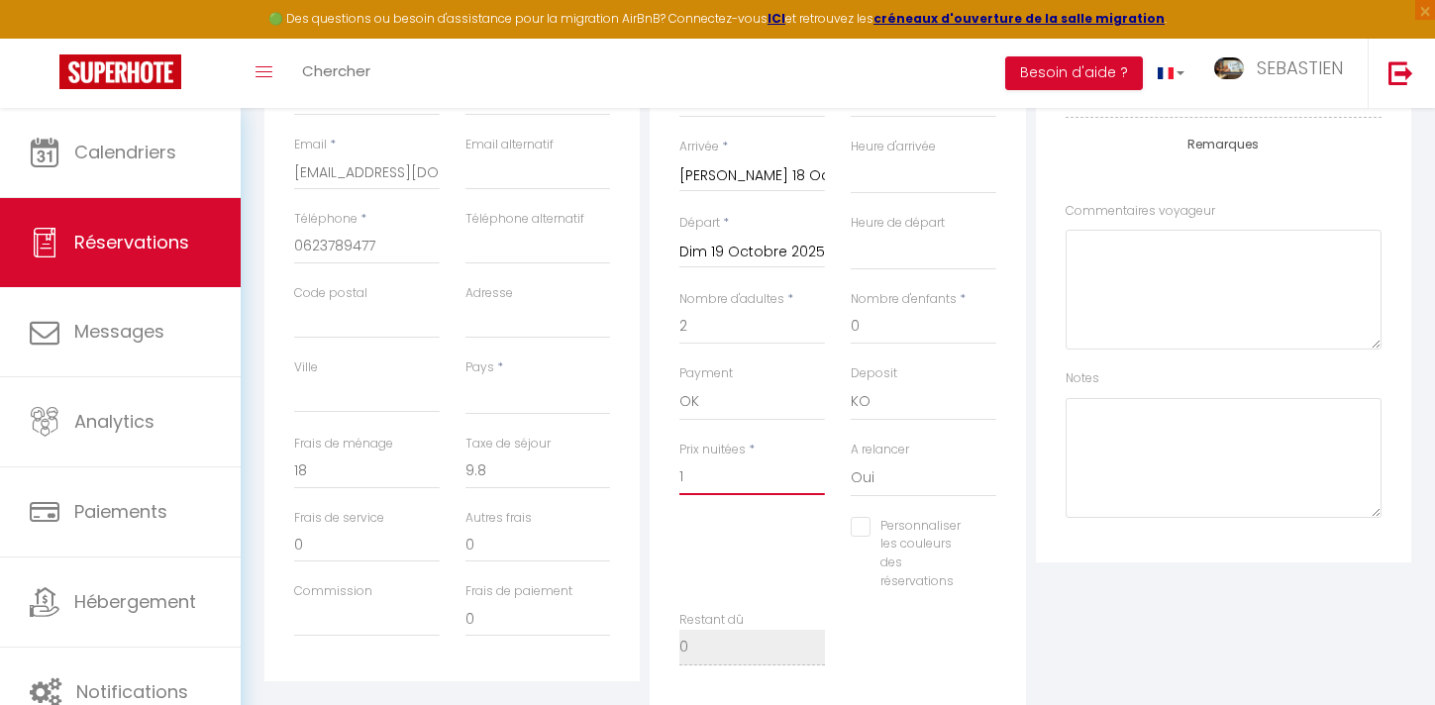
type input "18"
select select
checkbox input "false"
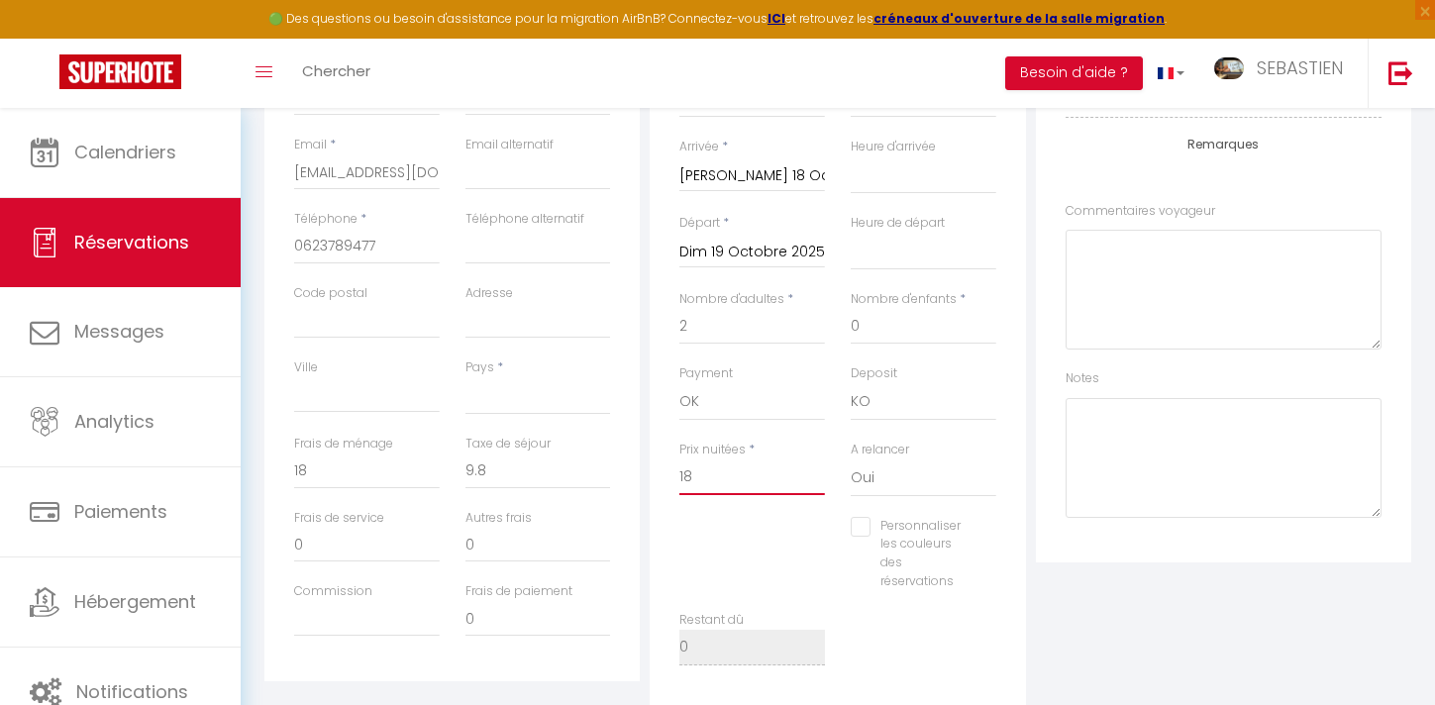
type input "182"
select select
checkbox input "false"
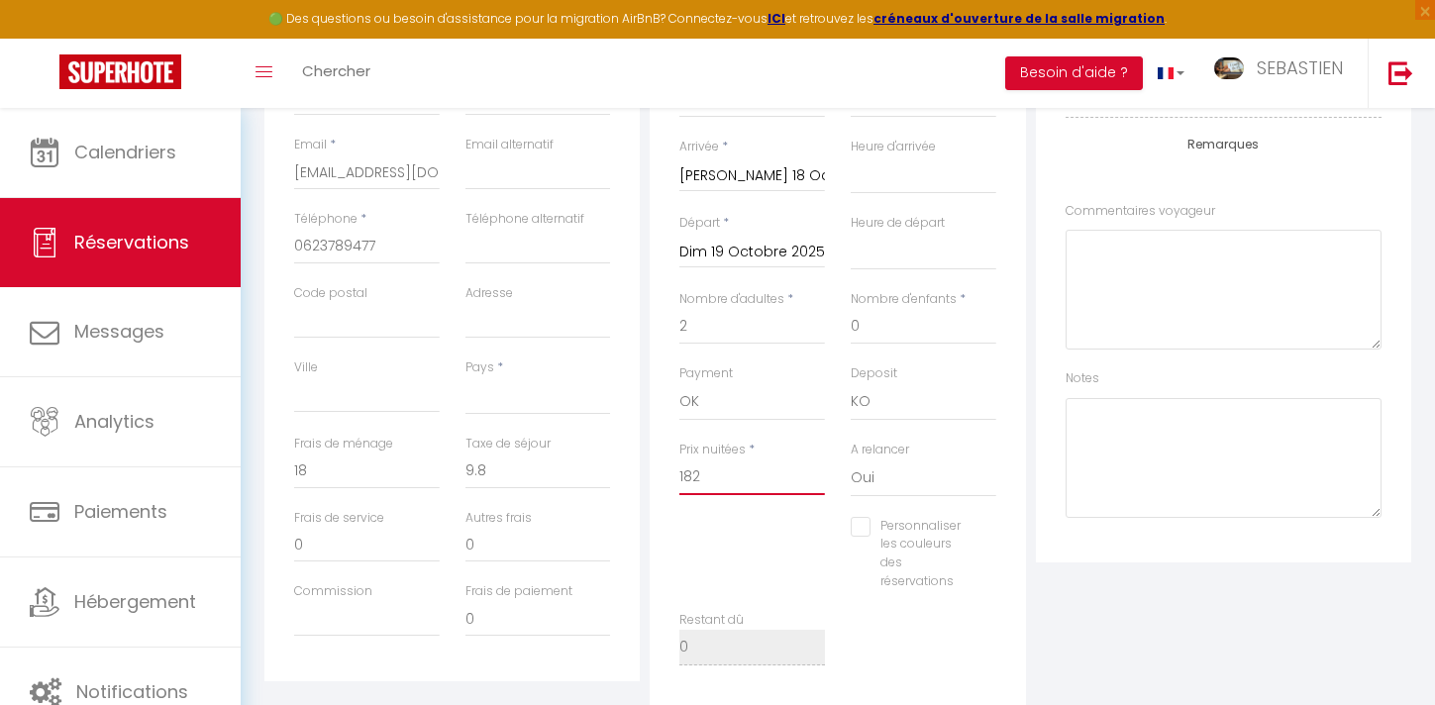
type input "182"
select select
type input "0"
select select
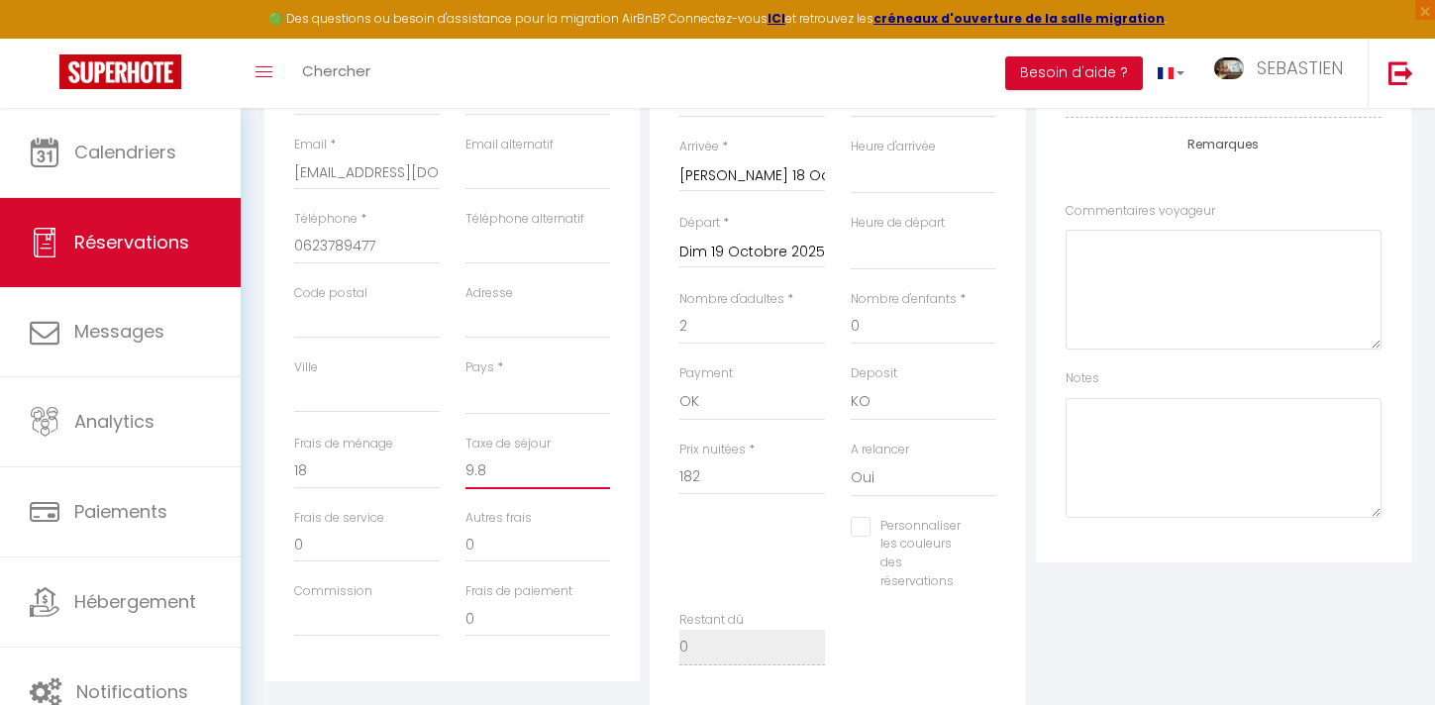
select select
checkbox input "false"
click at [516, 481] on input "0" at bounding box center [538, 472] width 146 height 36
click at [521, 400] on select "[GEOGRAPHIC_DATA] [GEOGRAPHIC_DATA] [GEOGRAPHIC_DATA] [GEOGRAPHIC_DATA] [GEOGRA…" at bounding box center [538, 396] width 146 height 38
select select "FR"
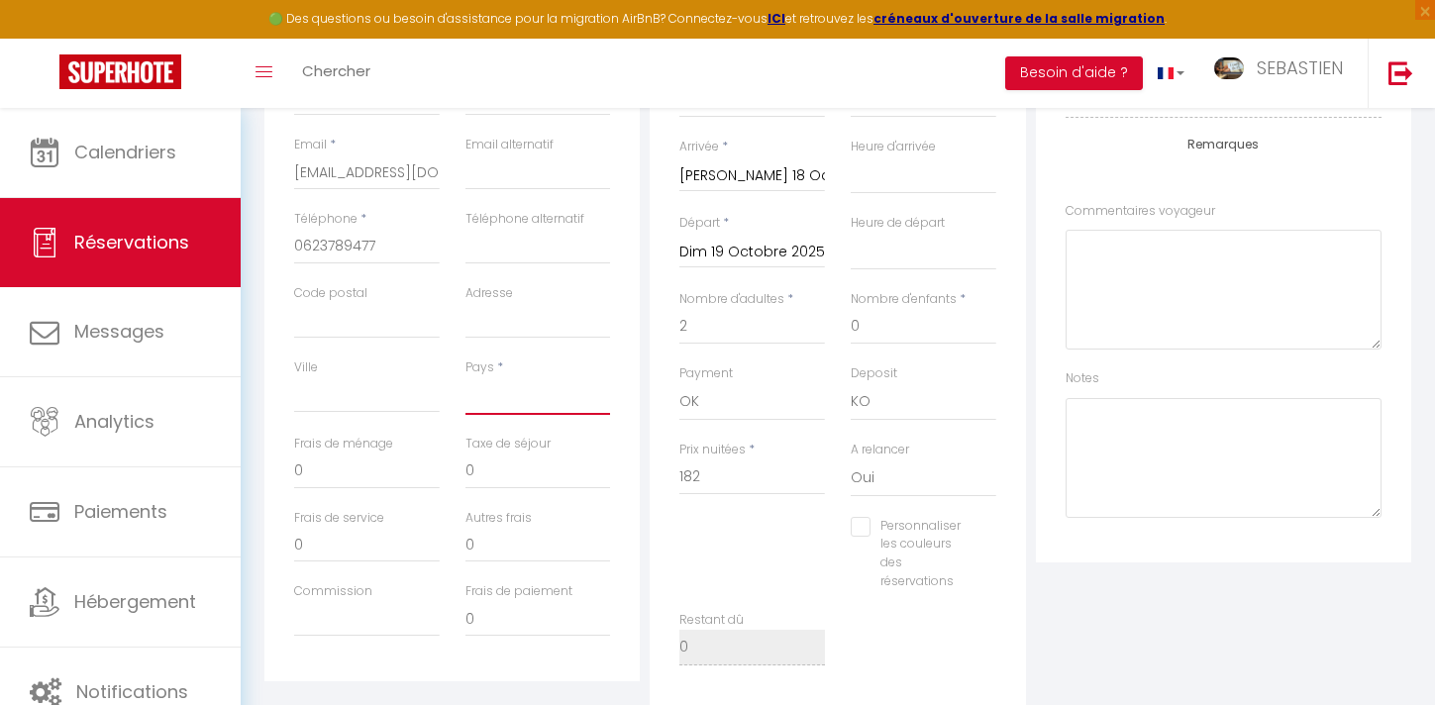
click at [465, 377] on select "[GEOGRAPHIC_DATA] [GEOGRAPHIC_DATA] [GEOGRAPHIC_DATA] [GEOGRAPHIC_DATA] [GEOGRA…" at bounding box center [538, 396] width 146 height 38
select select
checkbox input "false"
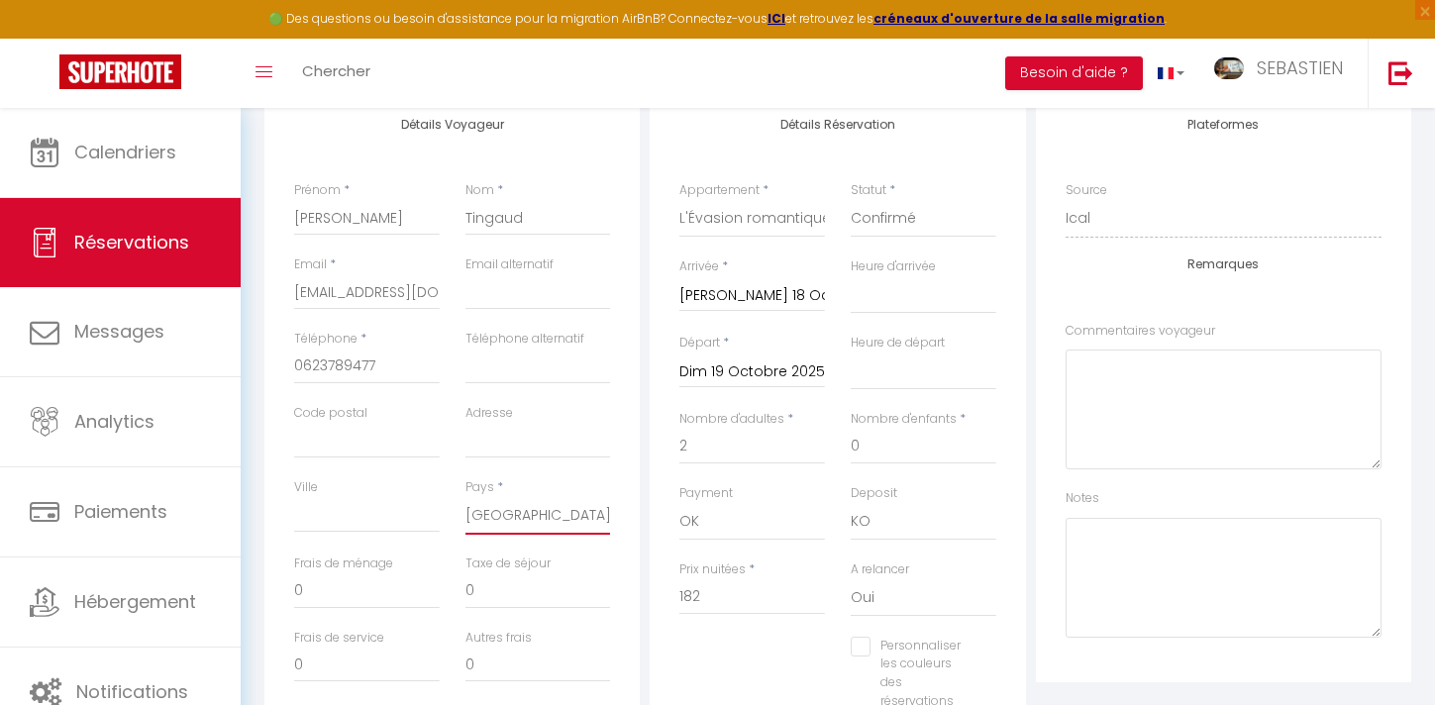
scroll to position [253, 0]
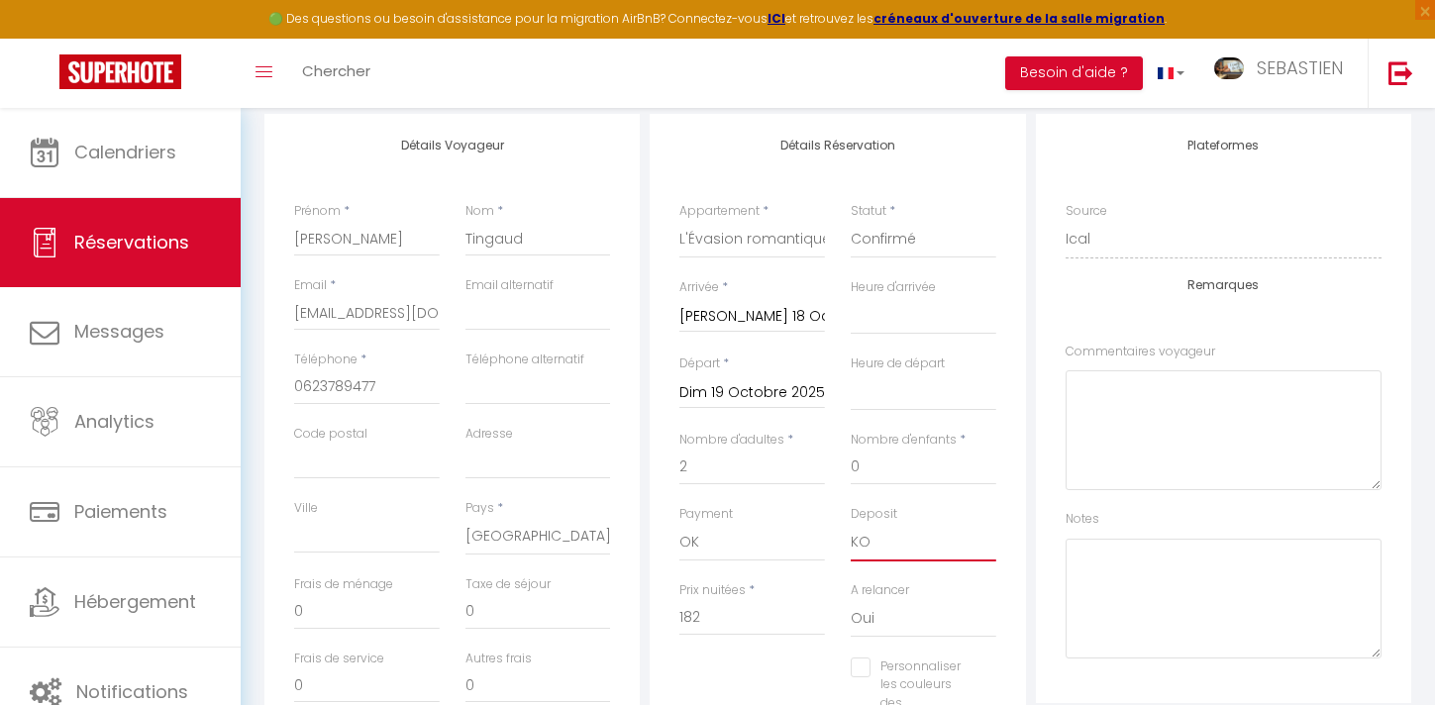
click at [894, 542] on select "OK KO" at bounding box center [924, 543] width 146 height 38
select select "15"
click at [851, 524] on select "OK KO" at bounding box center [924, 543] width 146 height 38
select select
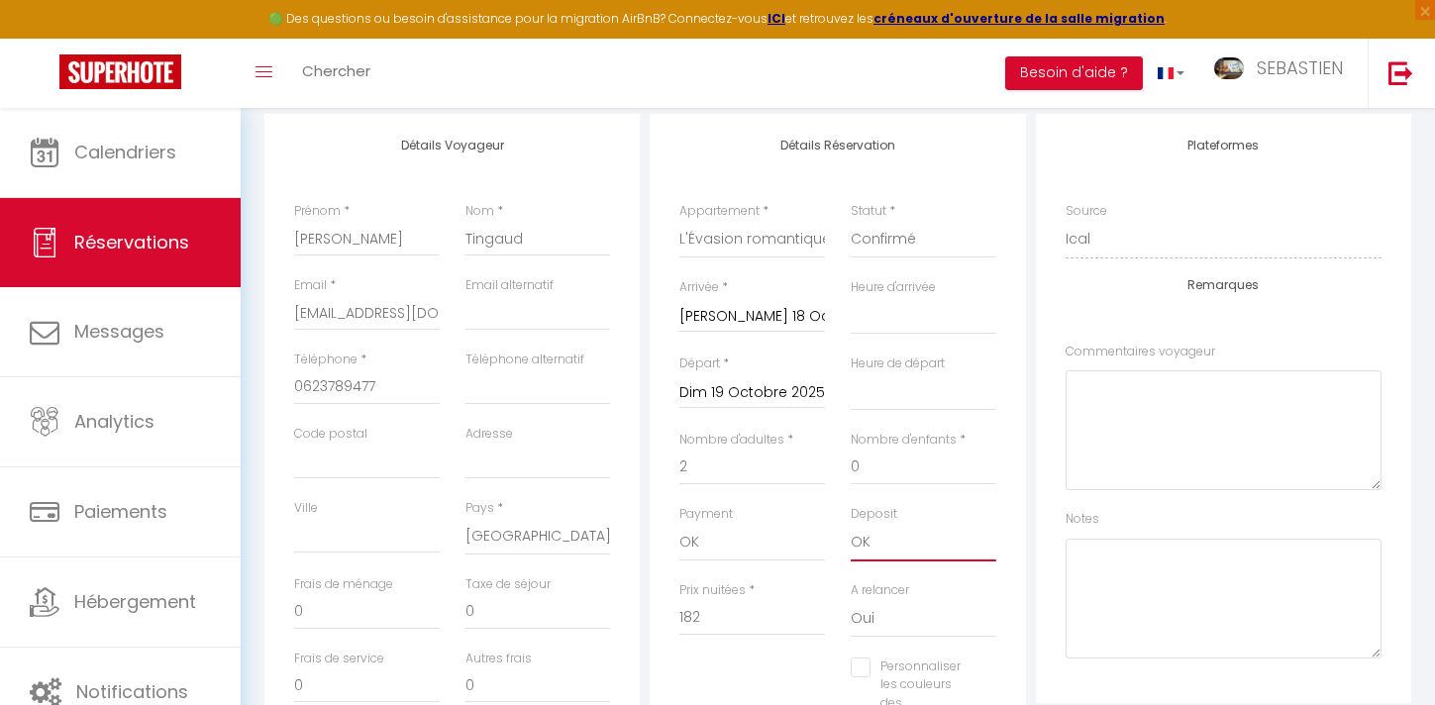
checkbox input "false"
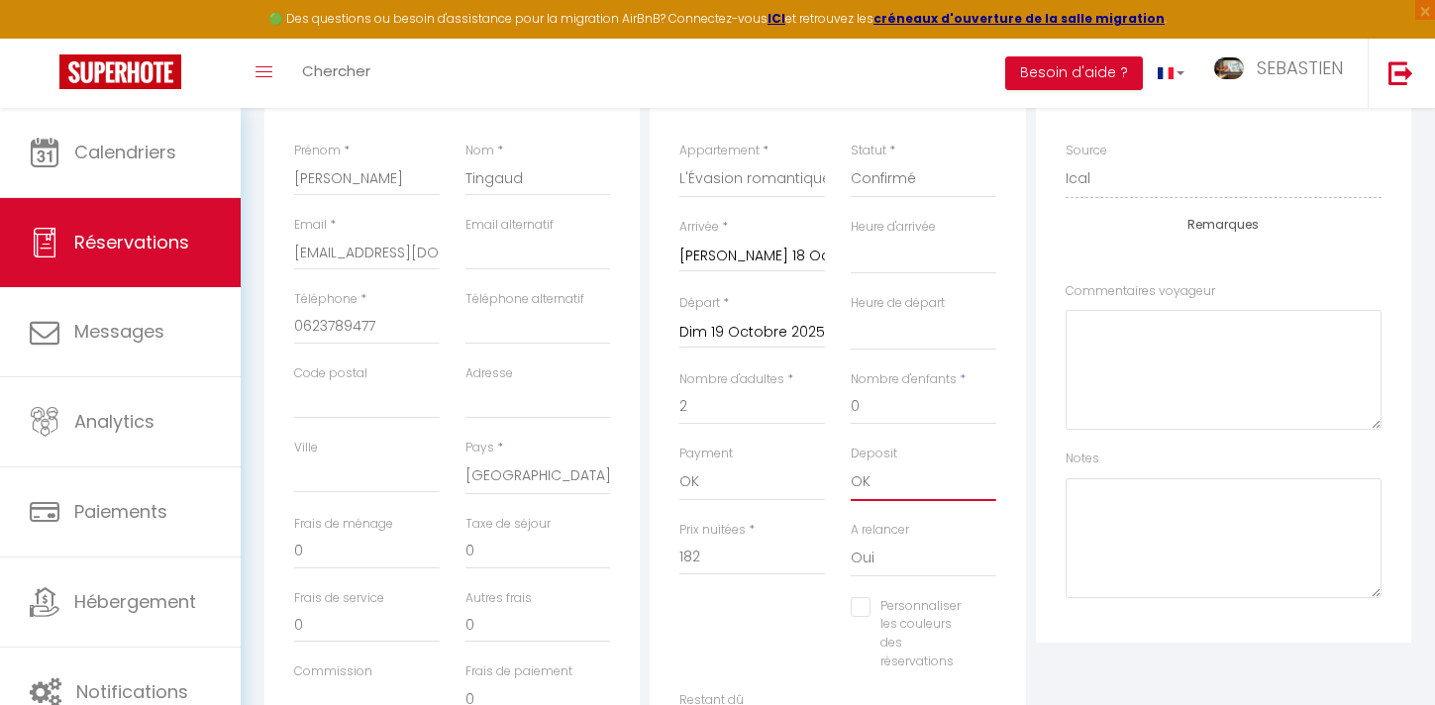
scroll to position [0, 0]
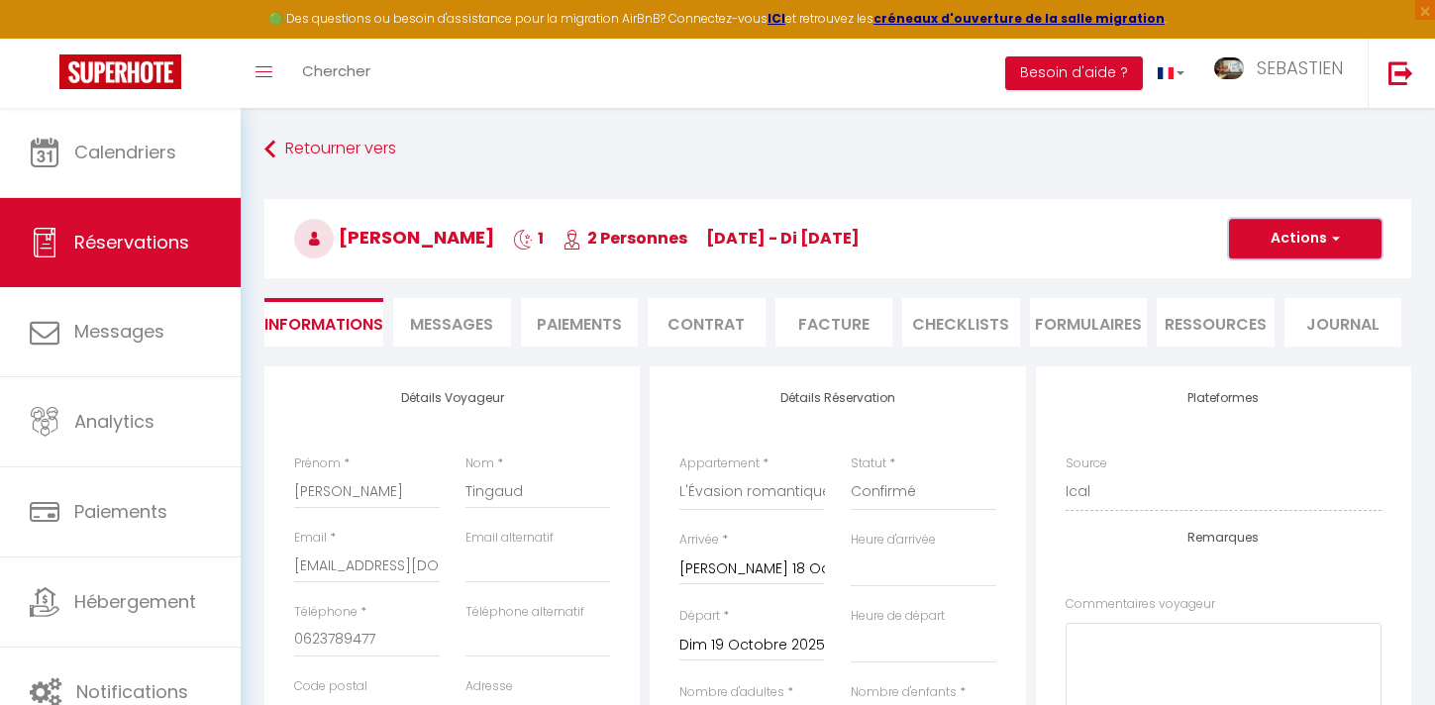
click at [1318, 239] on button "Actions" at bounding box center [1305, 239] width 153 height 40
click at [1281, 281] on link "Enregistrer" at bounding box center [1285, 282] width 156 height 26
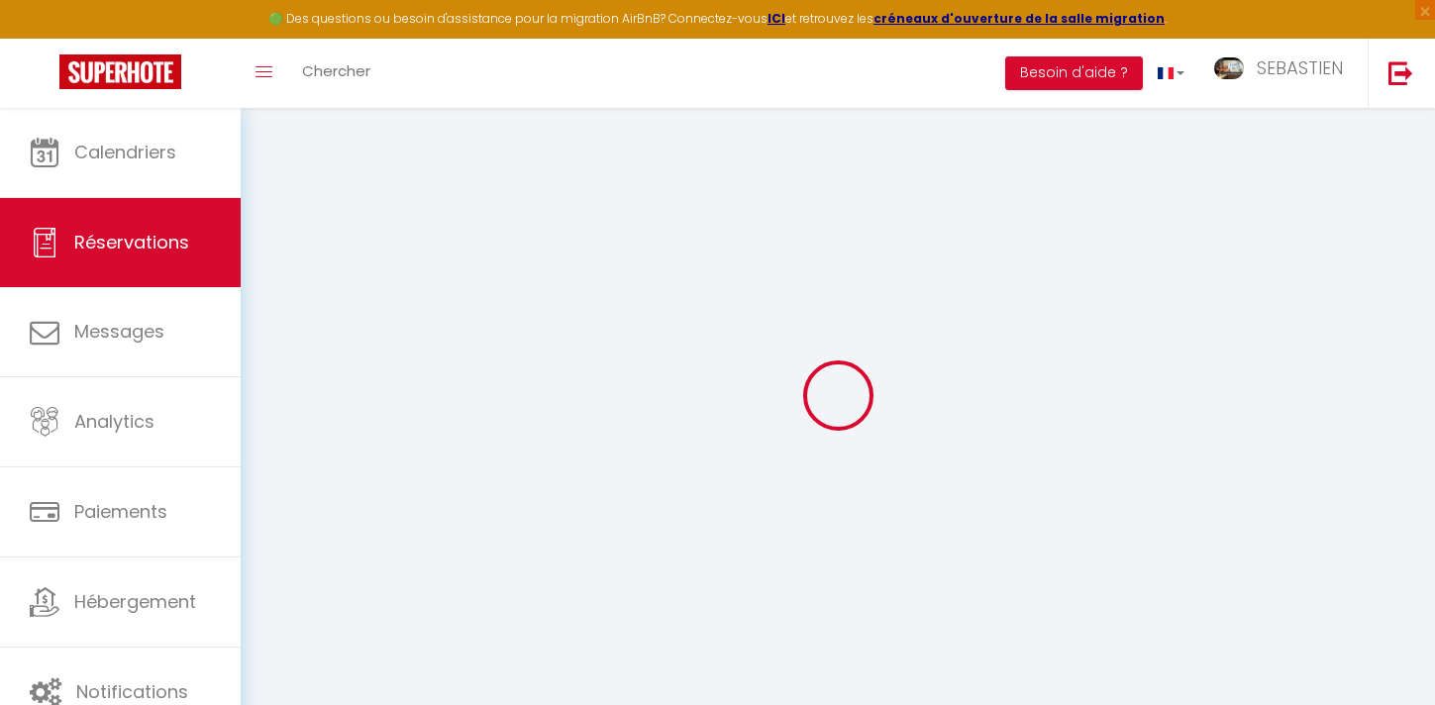
select select "not_cancelled"
